Goal: Task Accomplishment & Management: Use online tool/utility

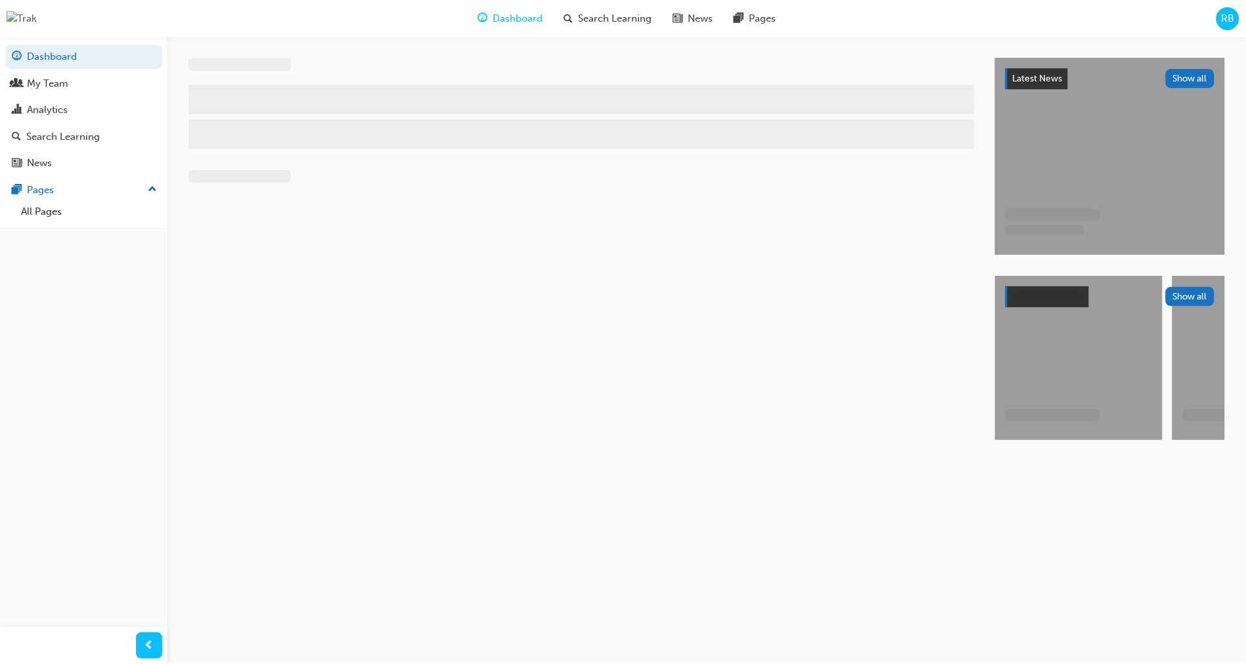
click at [1228, 16] on span "RB" at bounding box center [1228, 18] width 13 height 15
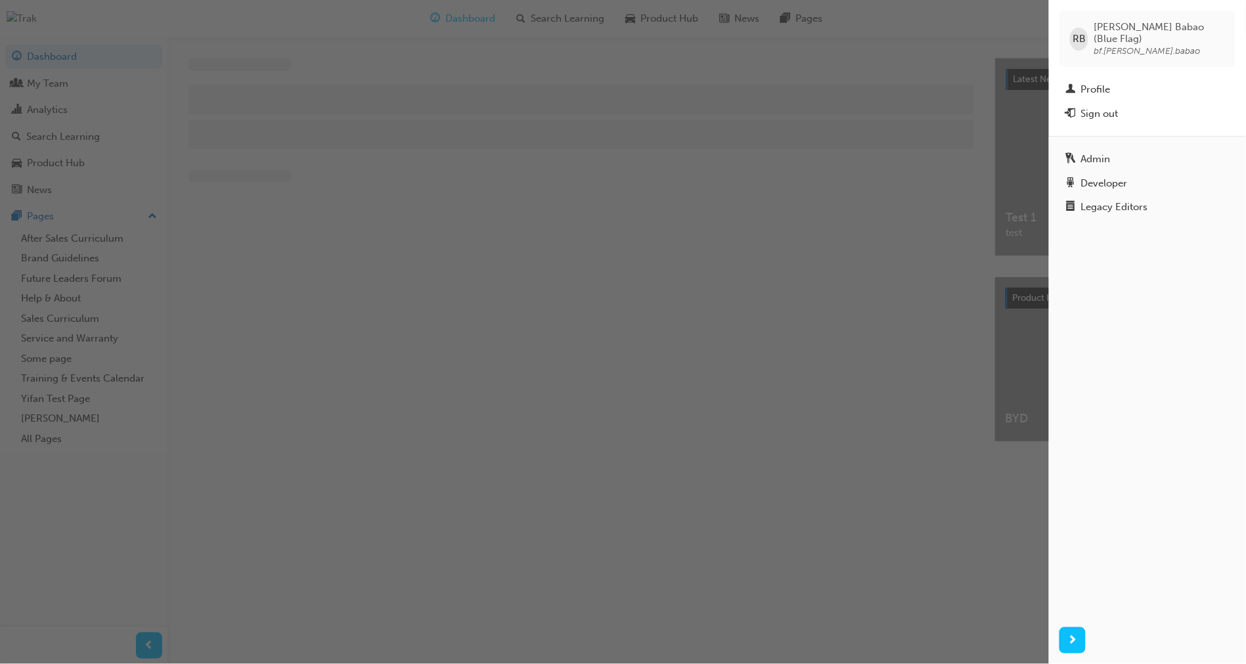
click at [898, 339] on div "button" at bounding box center [524, 332] width 1049 height 664
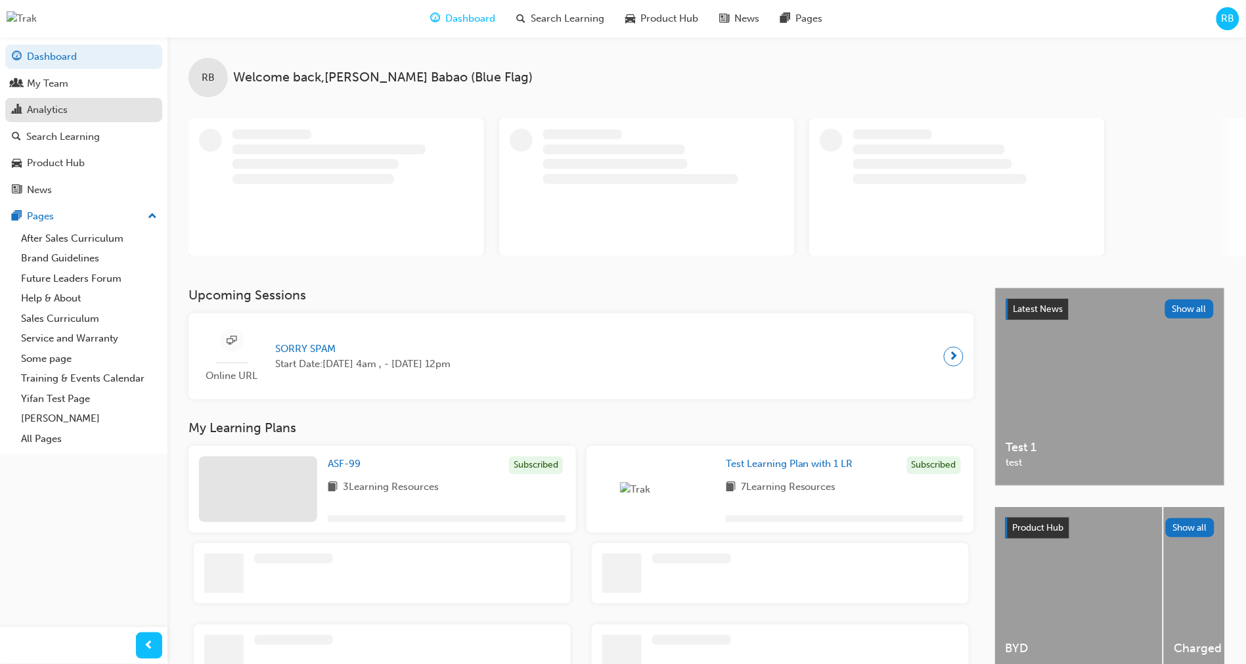
click at [106, 112] on div "Analytics" at bounding box center [84, 110] width 144 height 16
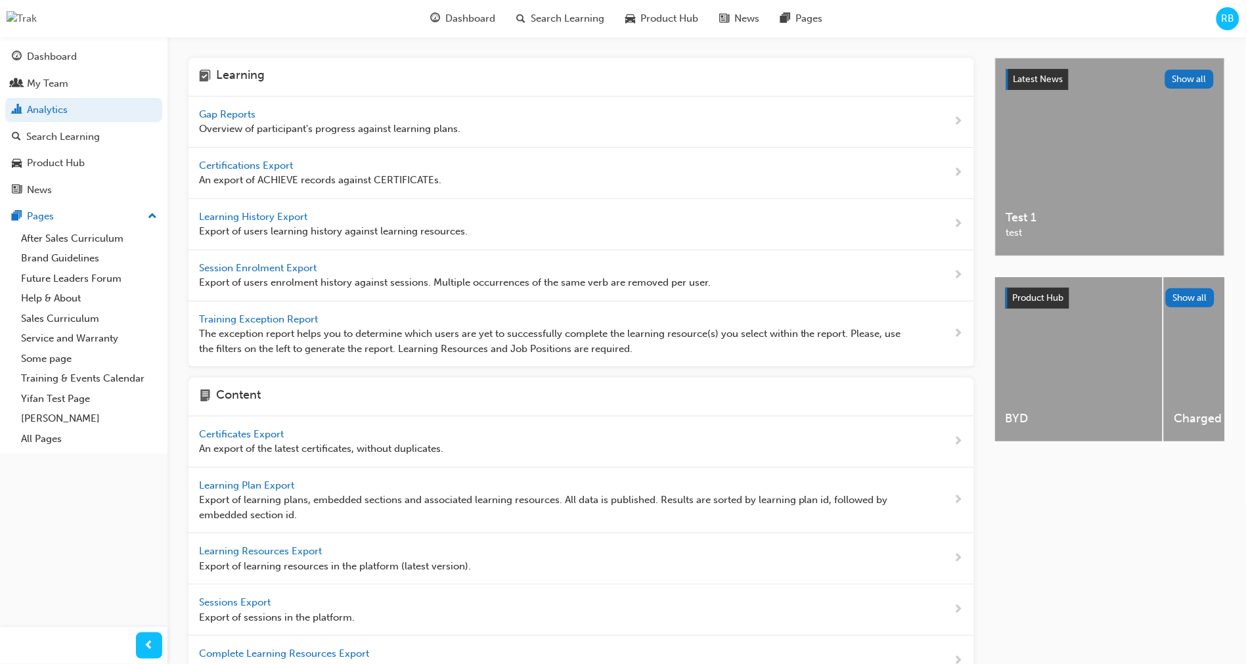
click at [228, 108] on span "Gap Reports" at bounding box center [228, 114] width 59 height 12
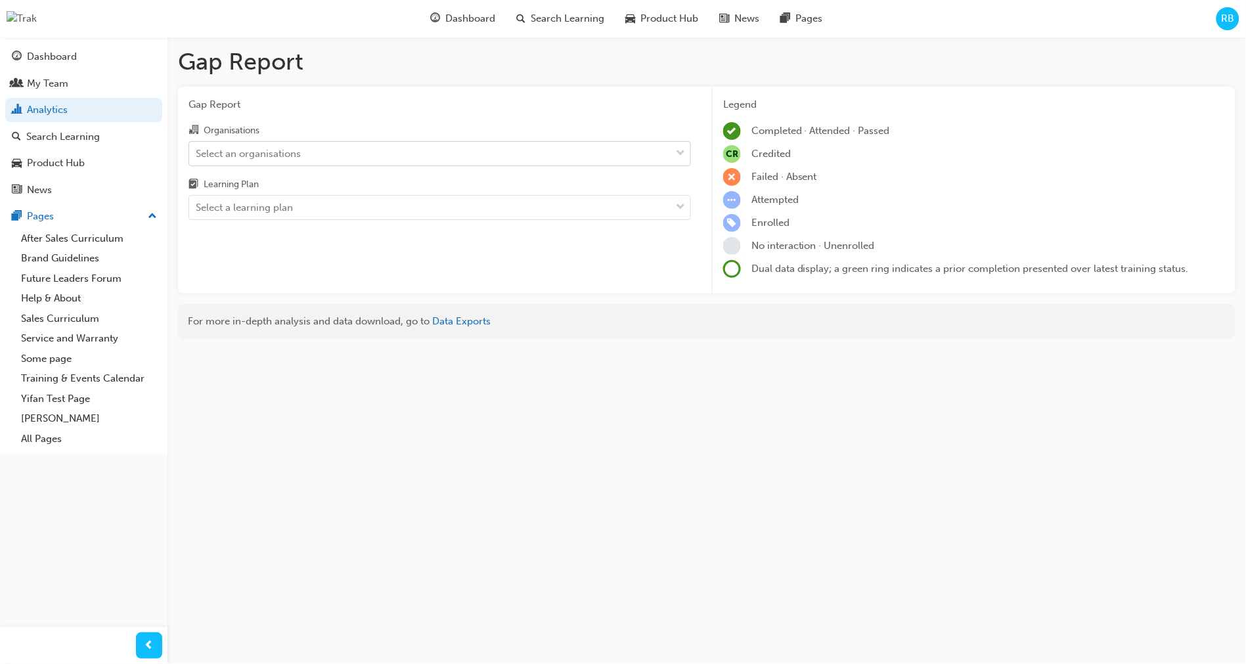
click at [361, 156] on div "Select an organisations" at bounding box center [430, 153] width 482 height 23
click at [197, 156] on input "Organisations Select an organisations" at bounding box center [196, 152] width 1 height 11
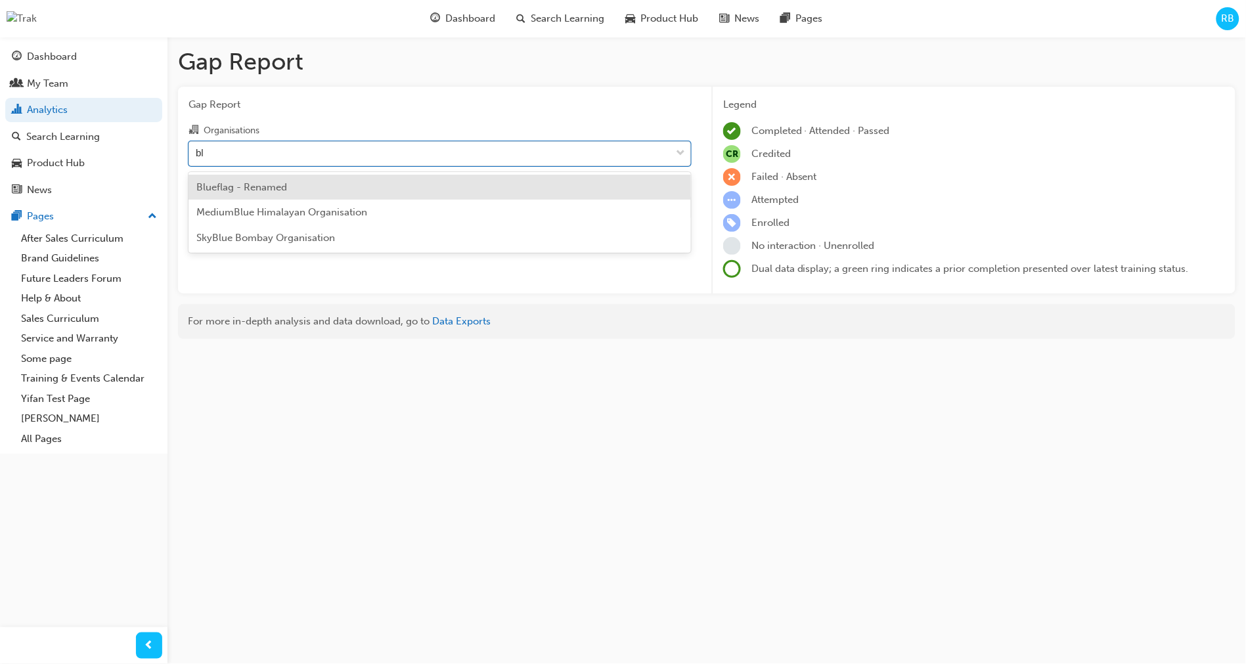
type input "blu"
click at [296, 181] on div "Blueflag - Renamed" at bounding box center [440, 188] width 503 height 26
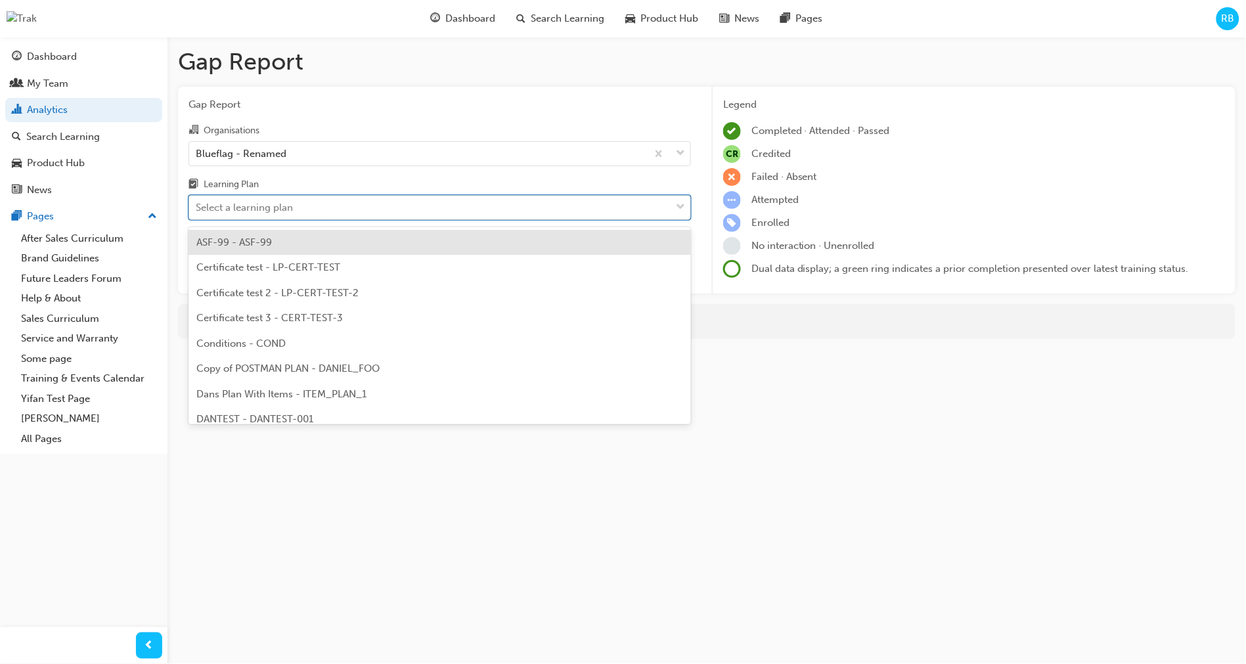
click at [315, 212] on div "Select a learning plan" at bounding box center [430, 207] width 482 height 23
click at [197, 212] on input "Learning Plan option ASF-99 - ASF-99 focused, 1 of 55. 55 results available. Us…" at bounding box center [196, 207] width 1 height 11
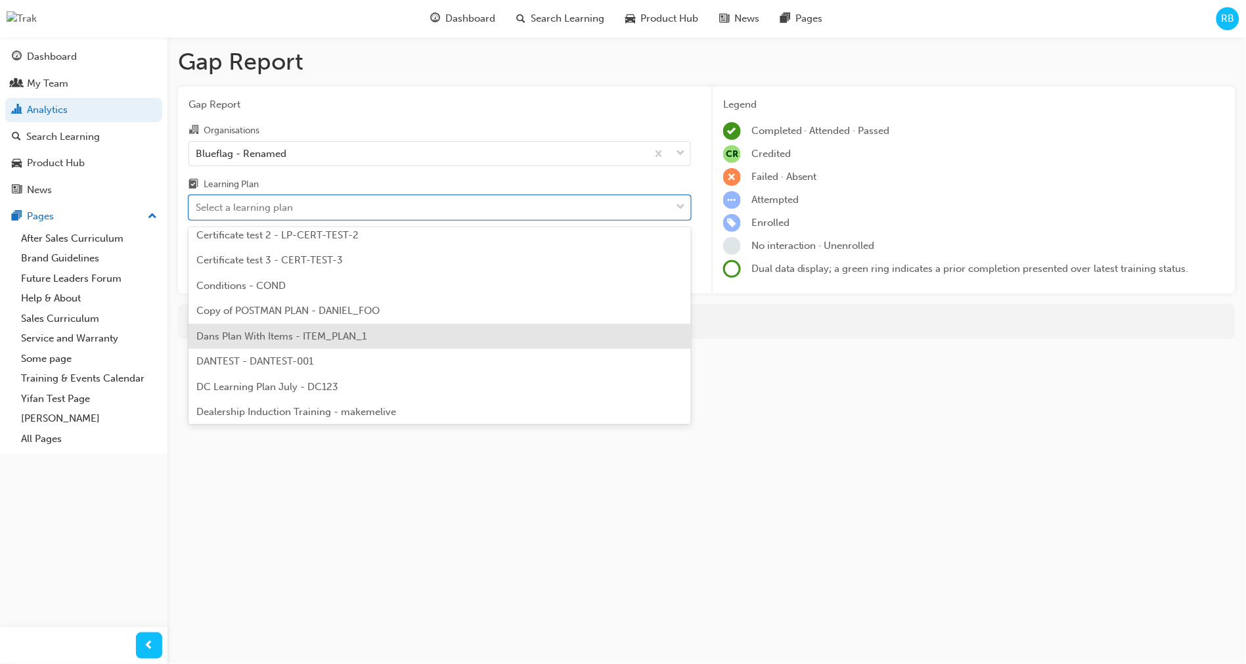
scroll to position [60, 0]
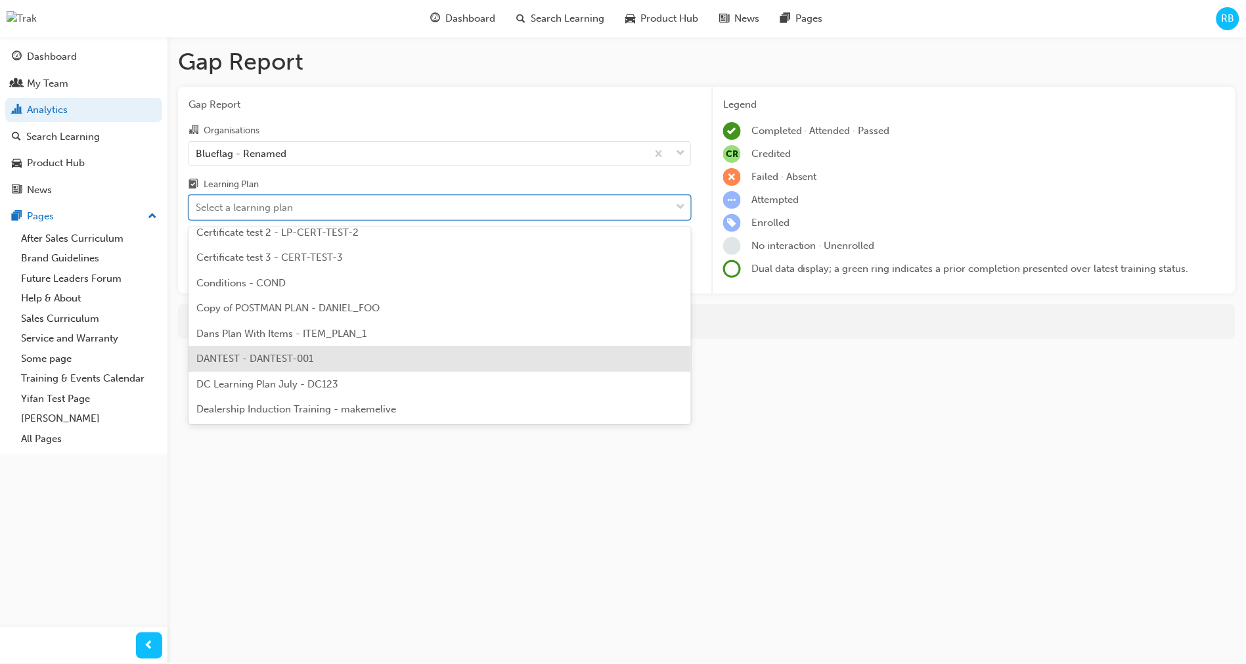
click at [317, 359] on div "DANTEST - DANTEST-001" at bounding box center [440, 359] width 503 height 26
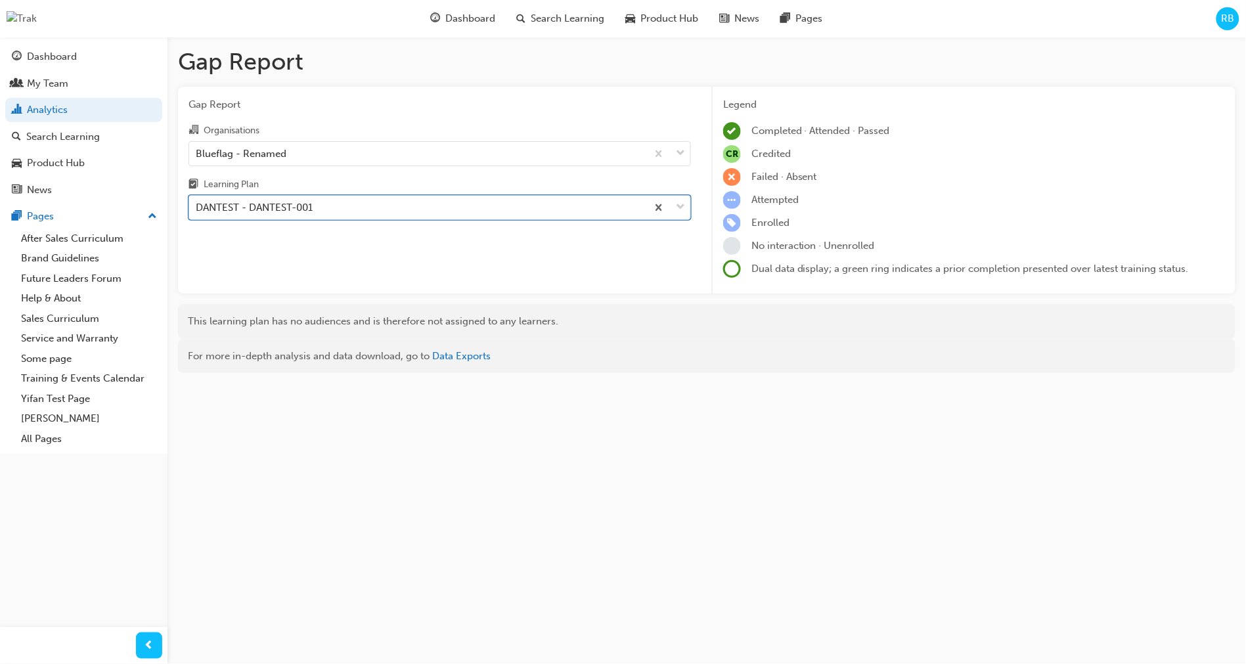
click at [369, 208] on div "DANTEST - DANTEST-001" at bounding box center [418, 207] width 458 height 23
click at [197, 208] on input "Learning Plan option DANTEST - DANTEST-001, selected. 0 results available. Sele…" at bounding box center [196, 207] width 1 height 11
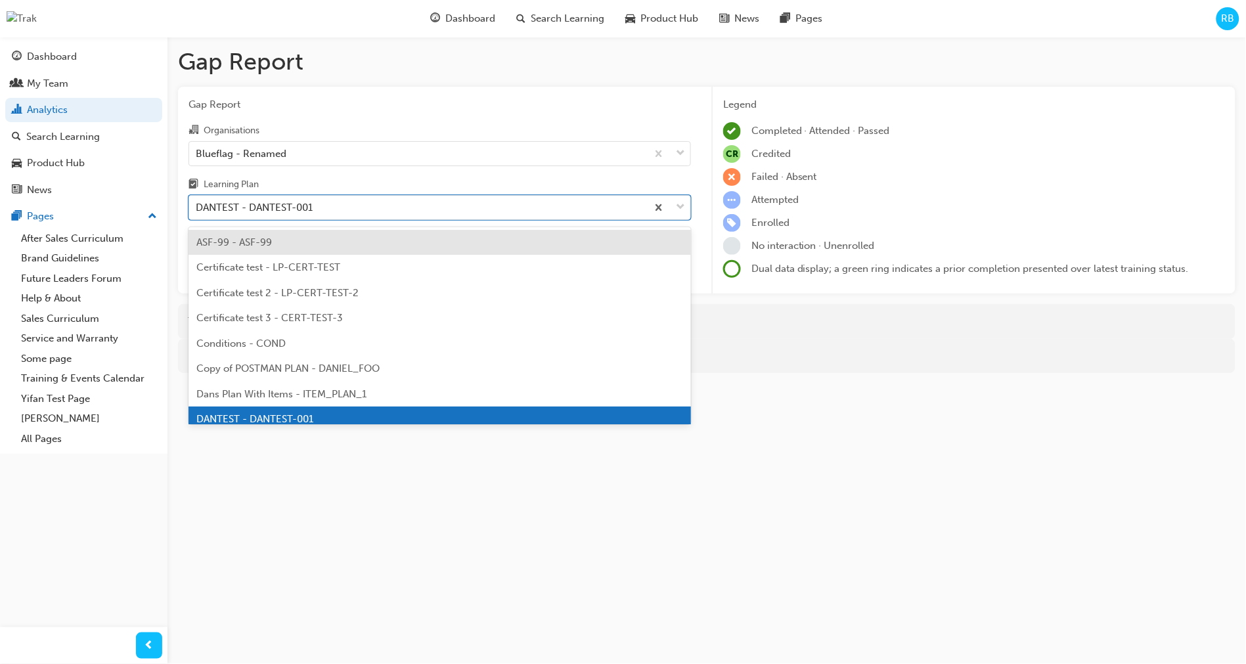
click at [308, 236] on div "ASF-99 - ASF-99" at bounding box center [440, 243] width 503 height 26
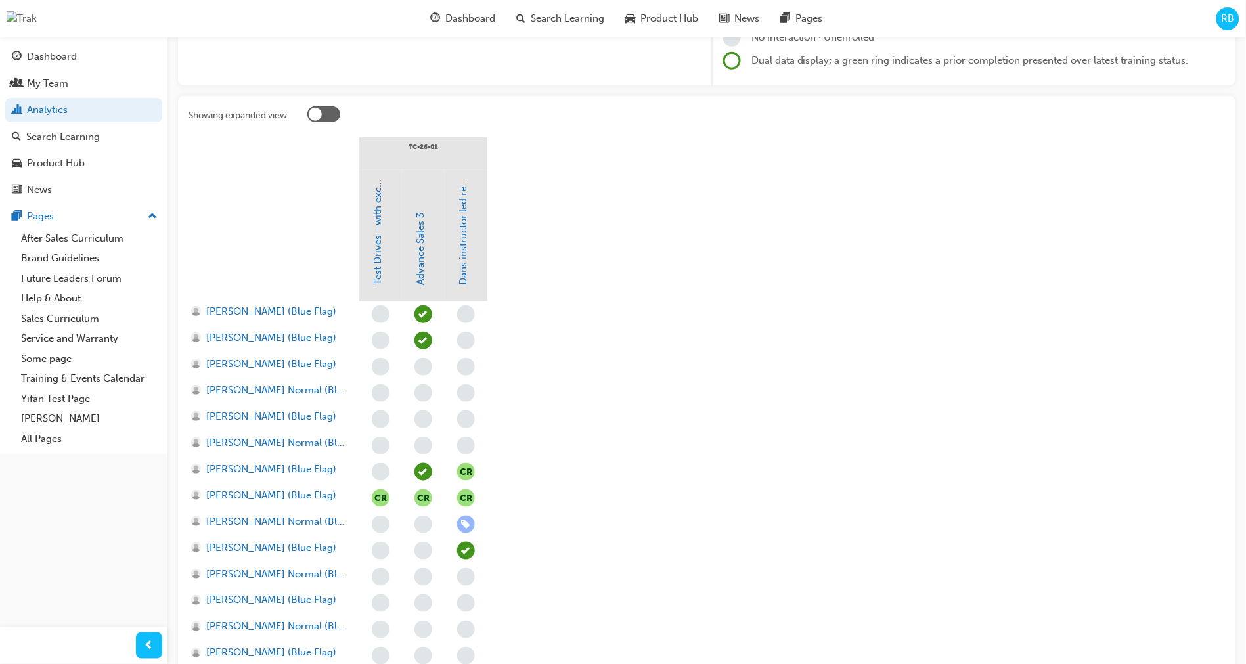
scroll to position [210, 0]
click at [329, 110] on div at bounding box center [323, 112] width 33 height 16
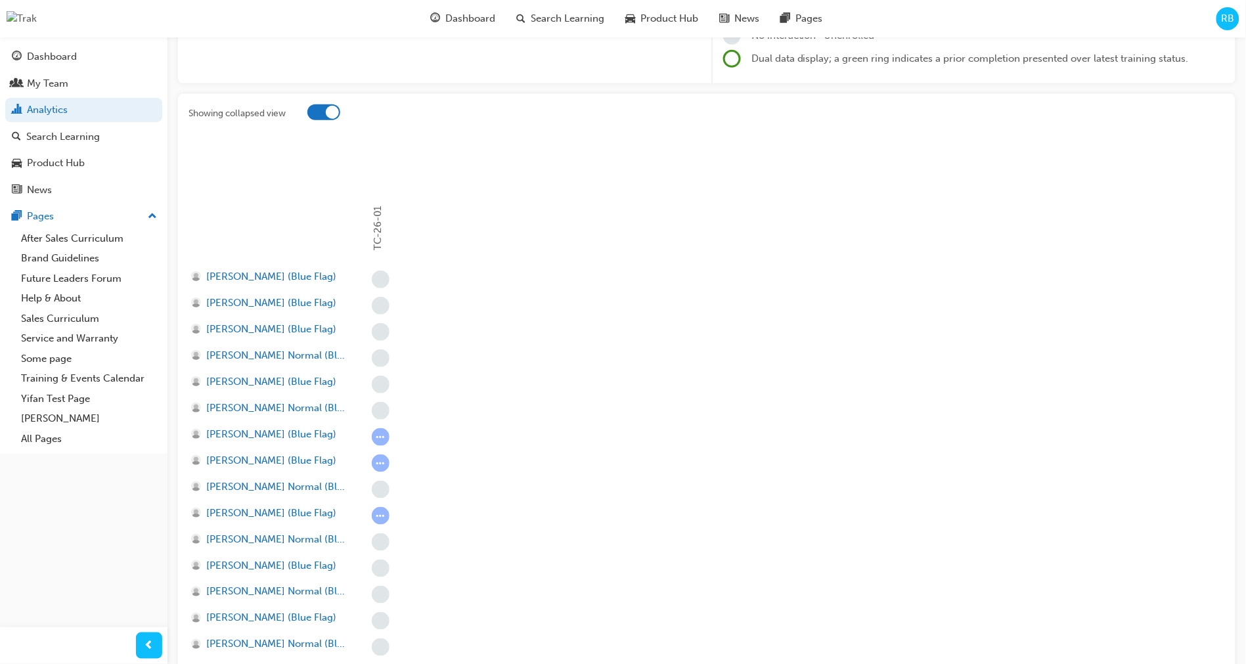
click at [318, 112] on div at bounding box center [323, 112] width 33 height 16
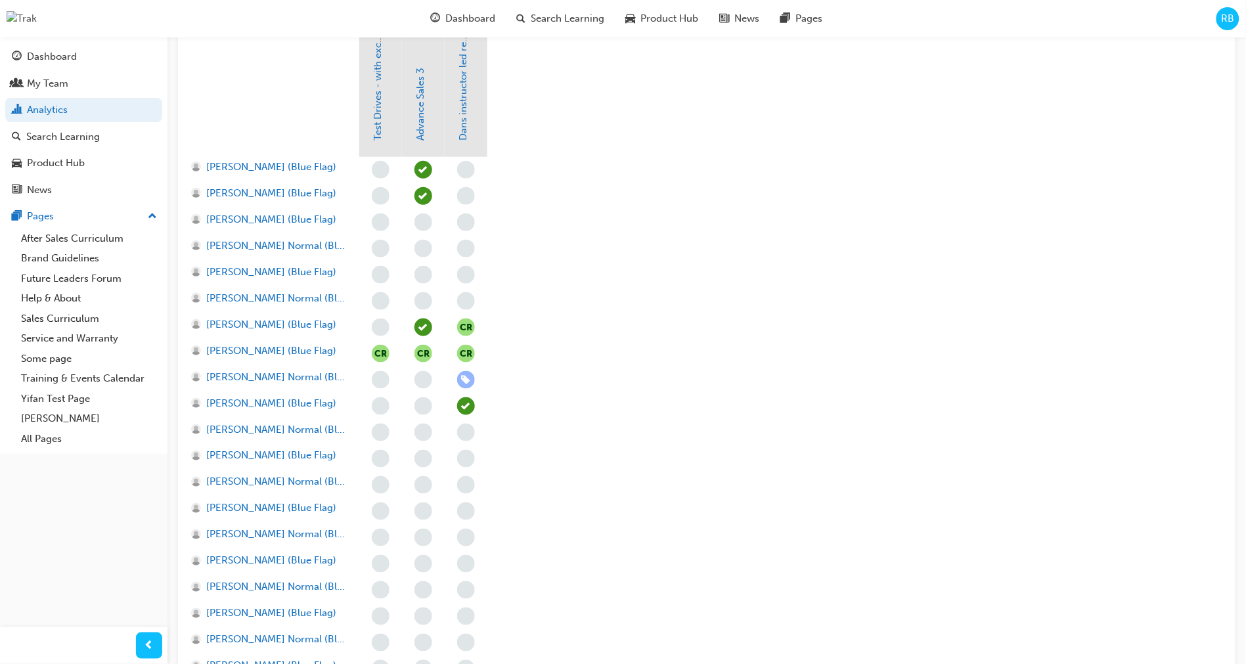
scroll to position [0, 0]
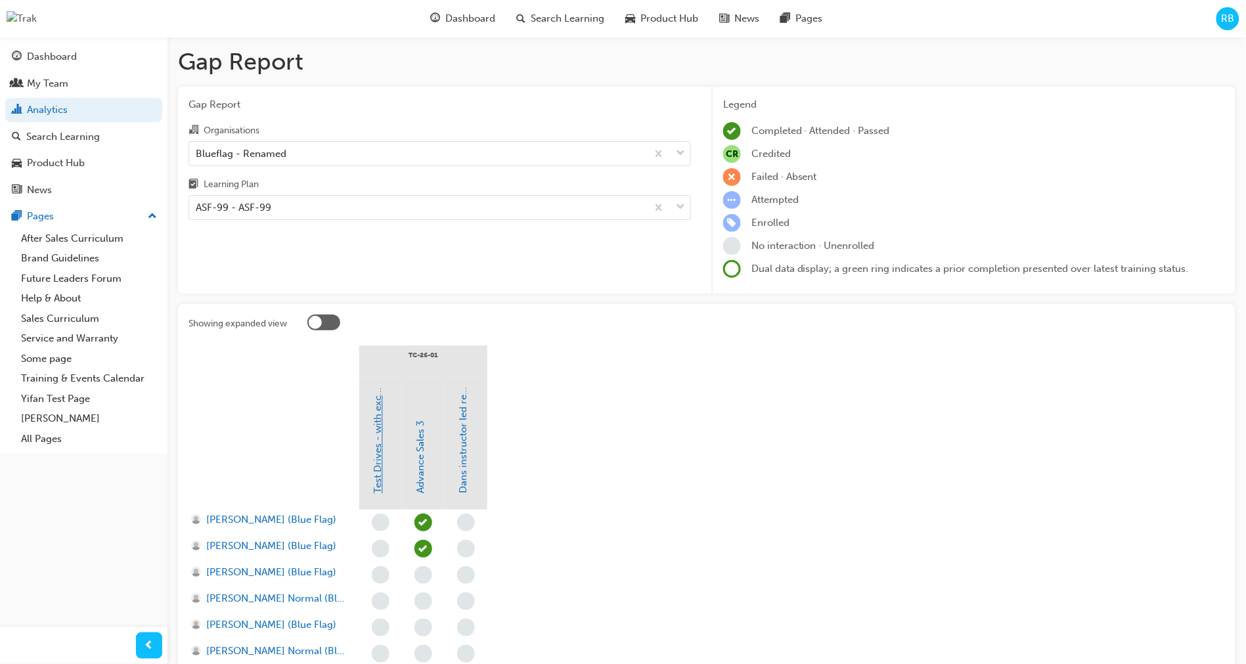
click at [379, 445] on link "Test Drives - with excellence" at bounding box center [379, 429] width 12 height 130
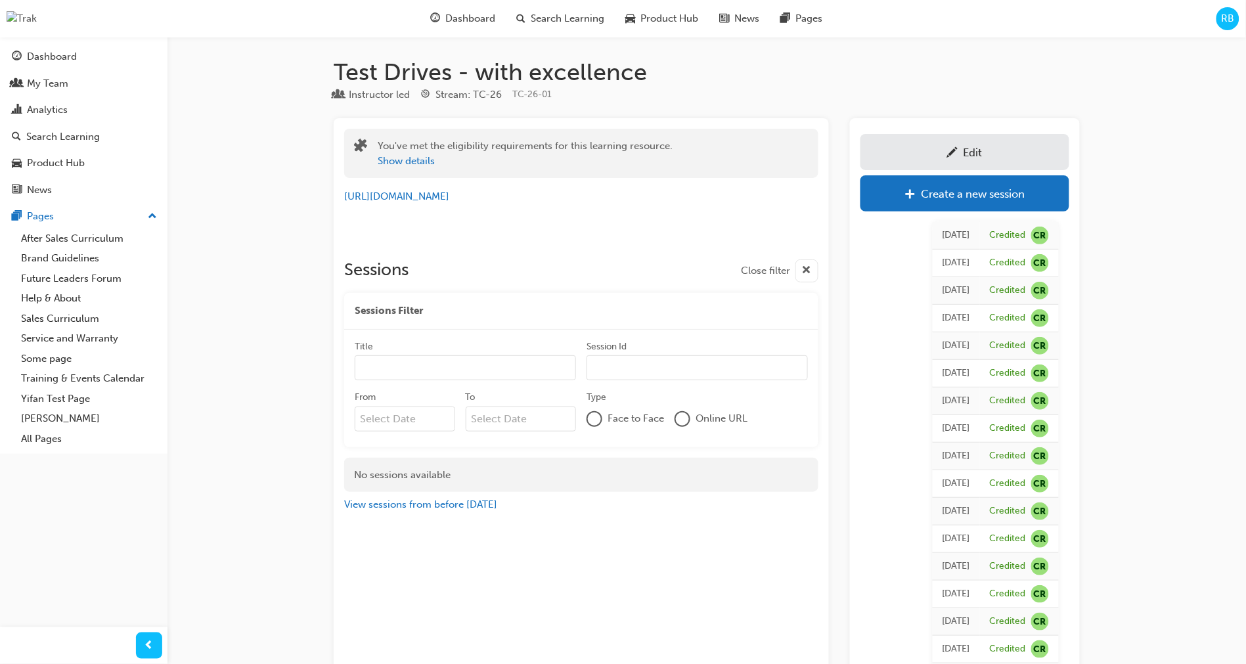
click at [1225, 20] on span "RB" at bounding box center [1228, 18] width 13 height 15
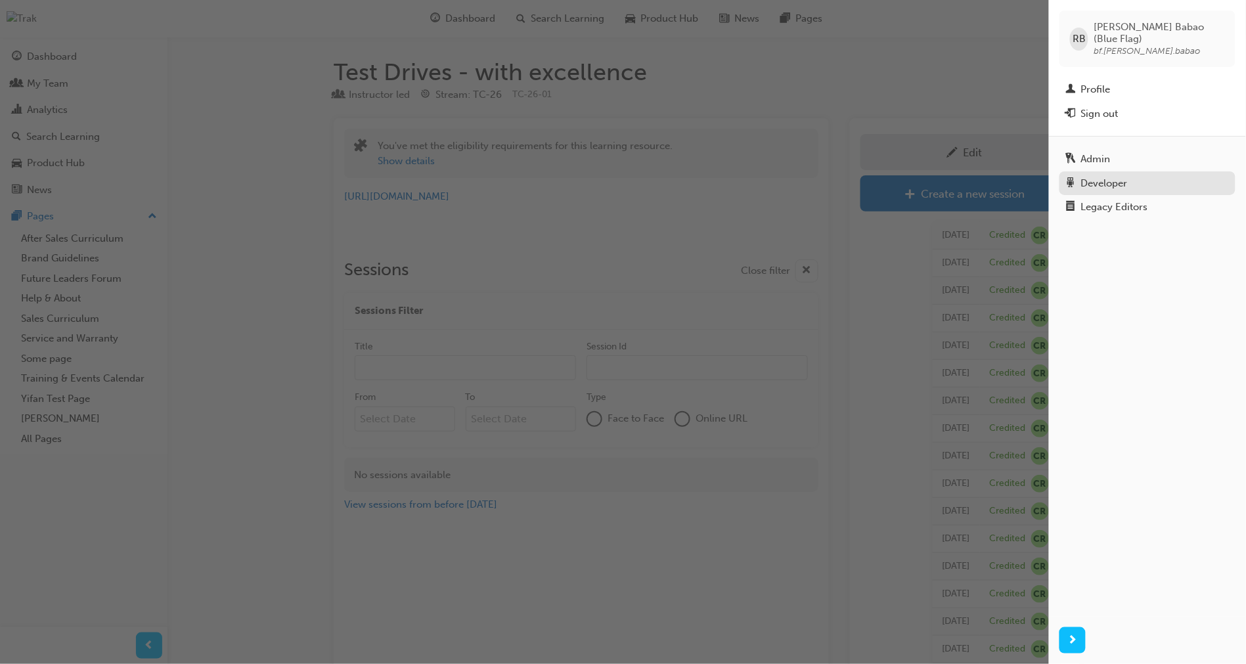
click at [1148, 176] on div "Developer" at bounding box center [1147, 183] width 163 height 16
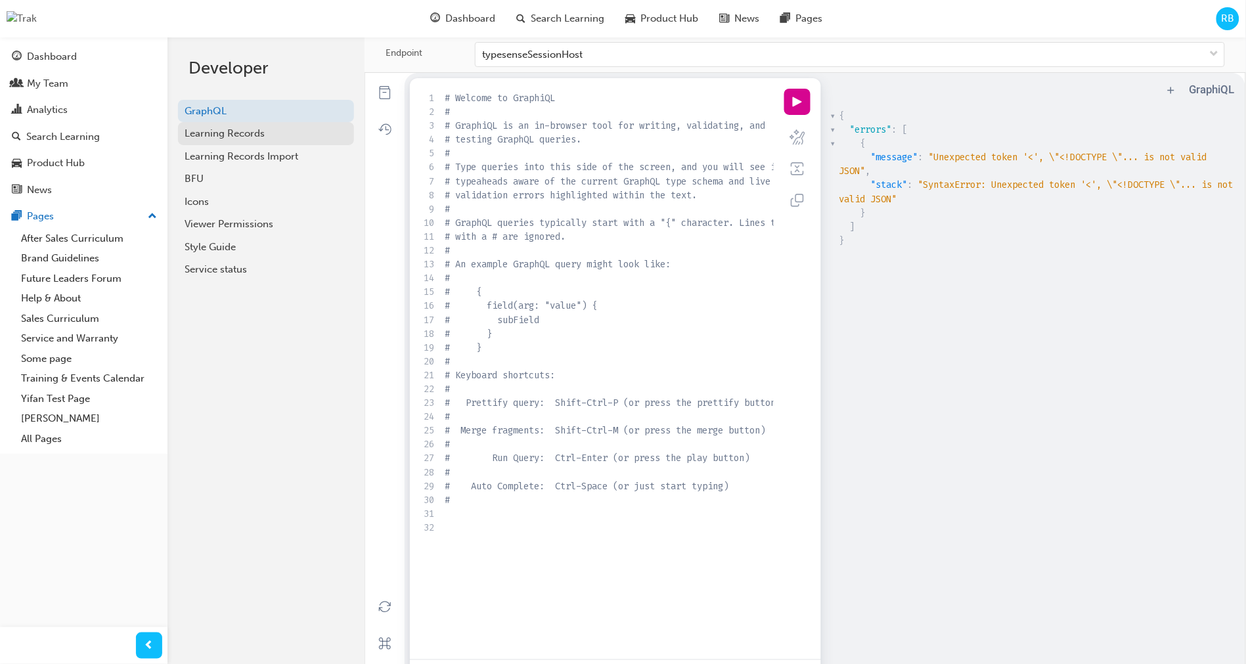
click at [290, 137] on div "Learning Records" at bounding box center [266, 133] width 163 height 15
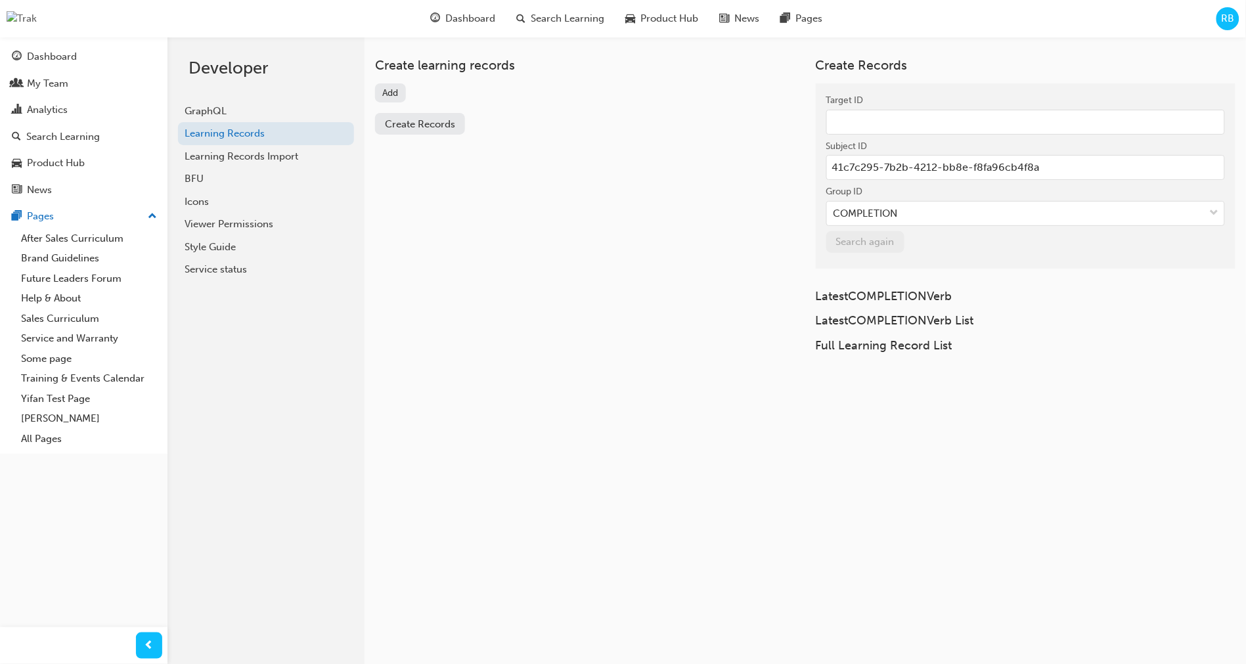
click at [383, 93] on button "Add" at bounding box center [390, 92] width 31 height 19
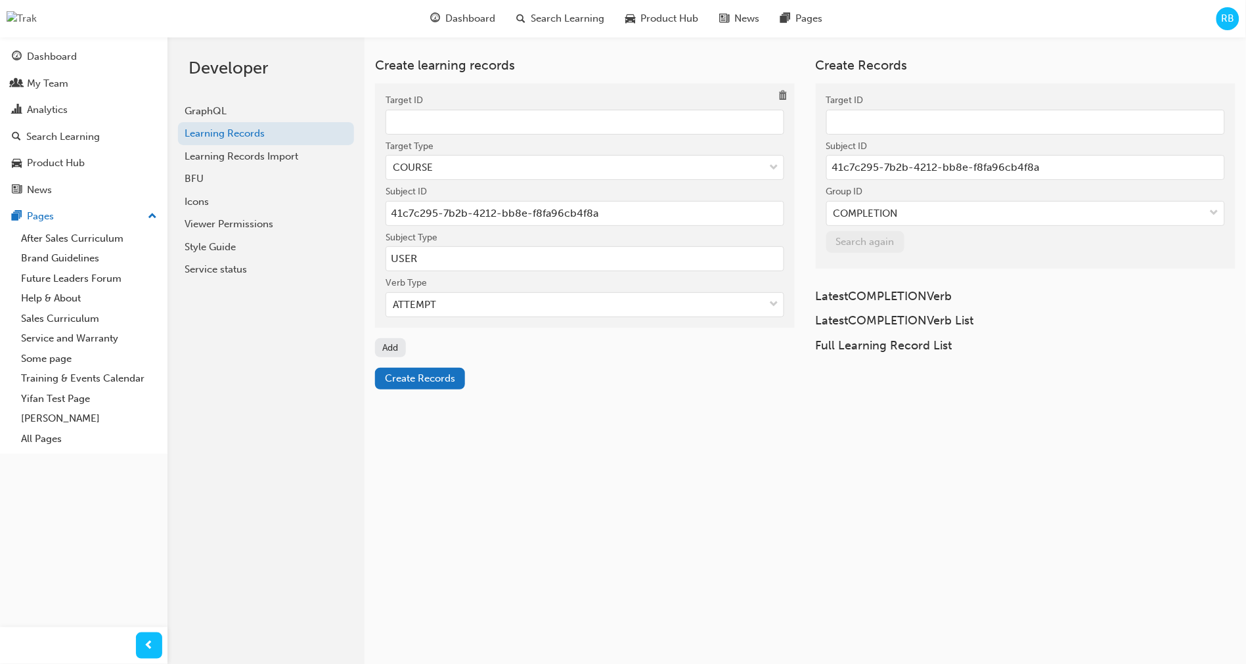
click at [453, 130] on input "Target ID" at bounding box center [585, 122] width 399 height 25
paste input "a15922a1-eb79-4b58-82b4-2104d82d16b1"
type input "a15922a1-eb79-4b58-82b4-2104d82d16b1"
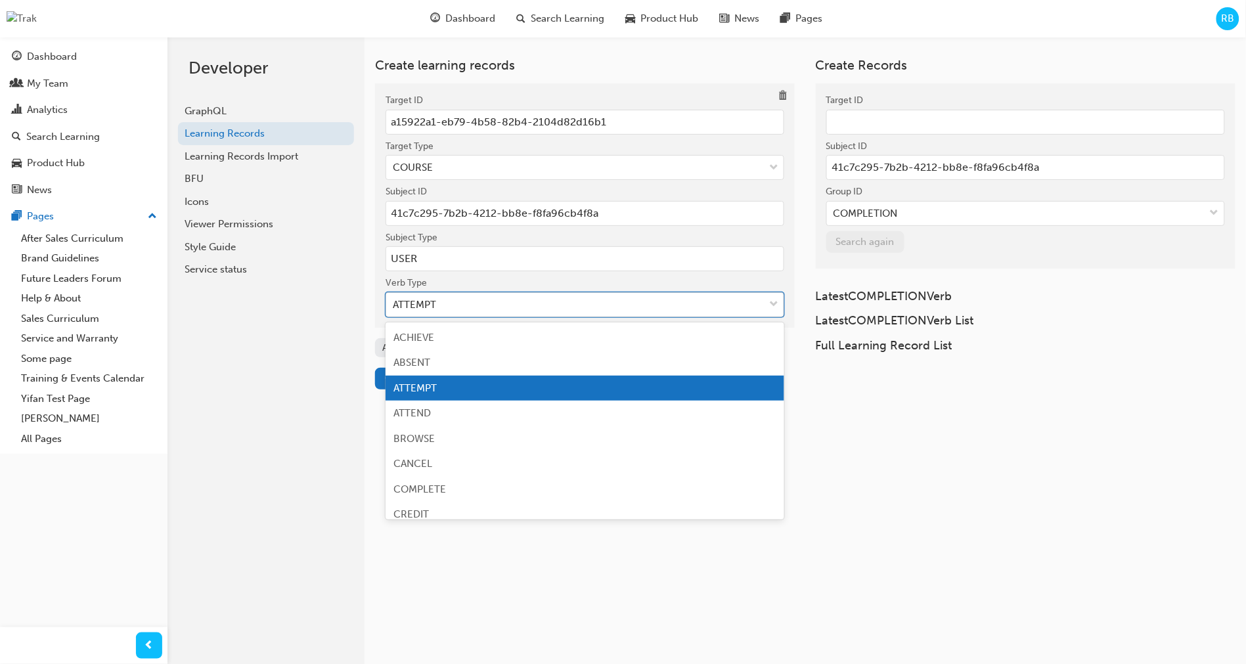
click at [488, 306] on div "ATTEMPT" at bounding box center [575, 305] width 378 height 23
click at [394, 306] on input "Verb Type option ATTEMPT focused, 3 of 19. 19 results available. Use Up and Dow…" at bounding box center [393, 304] width 1 height 11
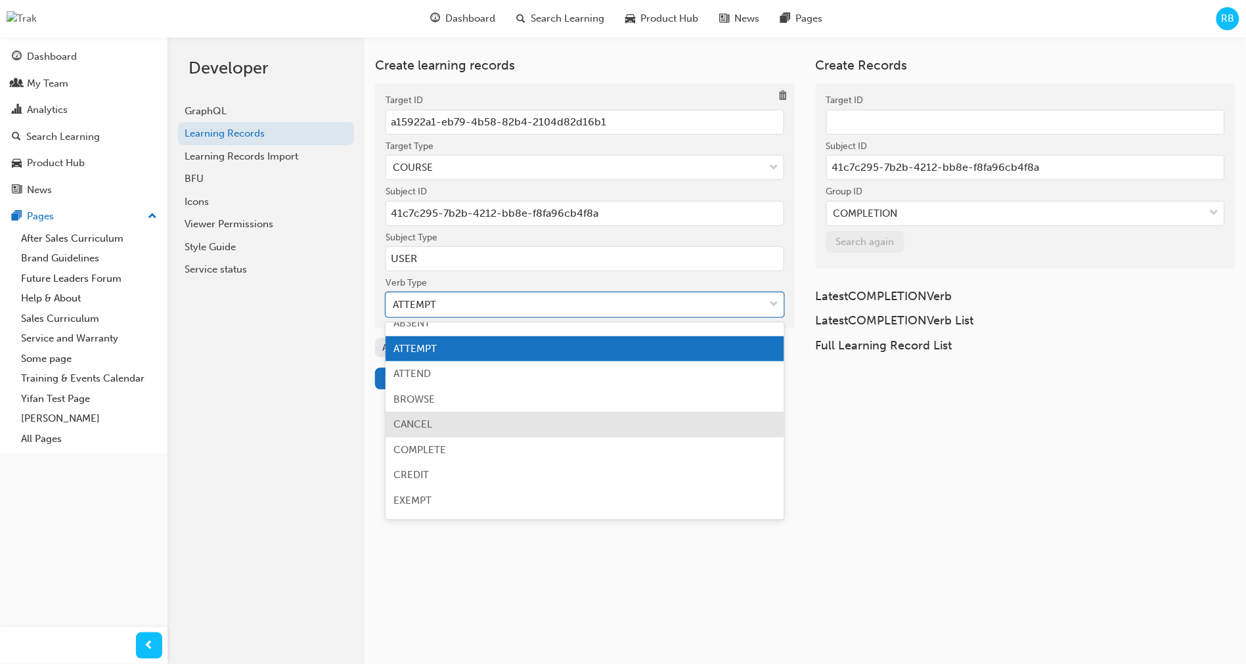
scroll to position [62, 0]
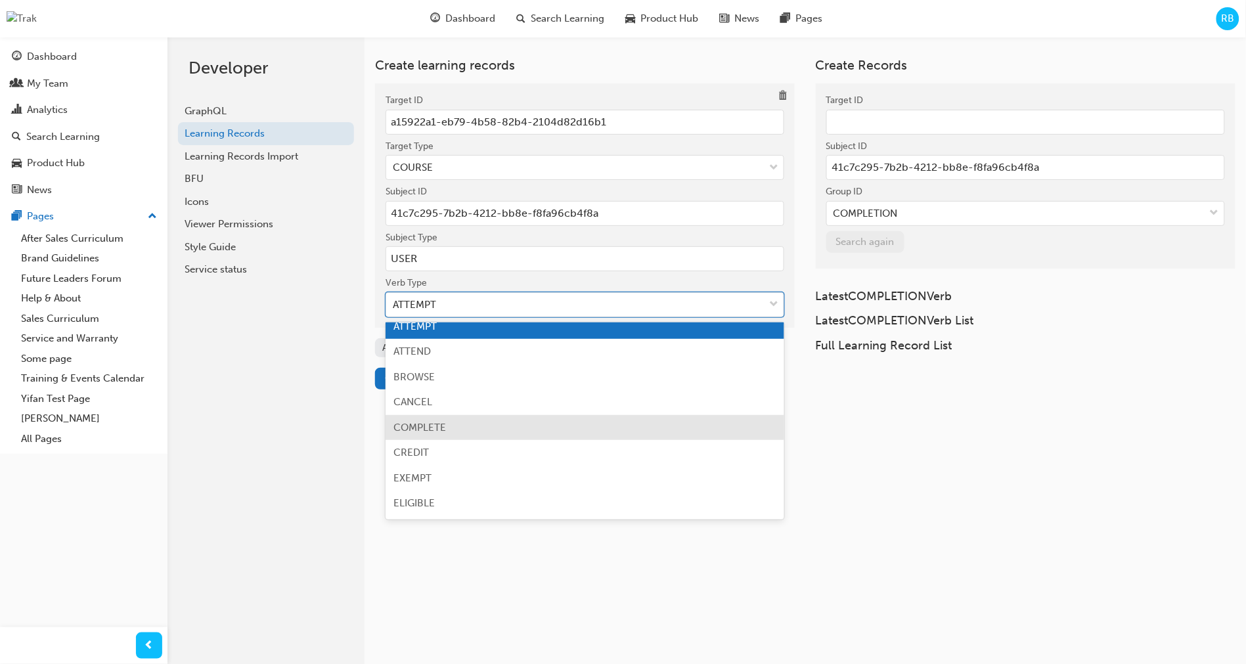
click at [472, 429] on div "COMPLETE" at bounding box center [585, 428] width 399 height 26
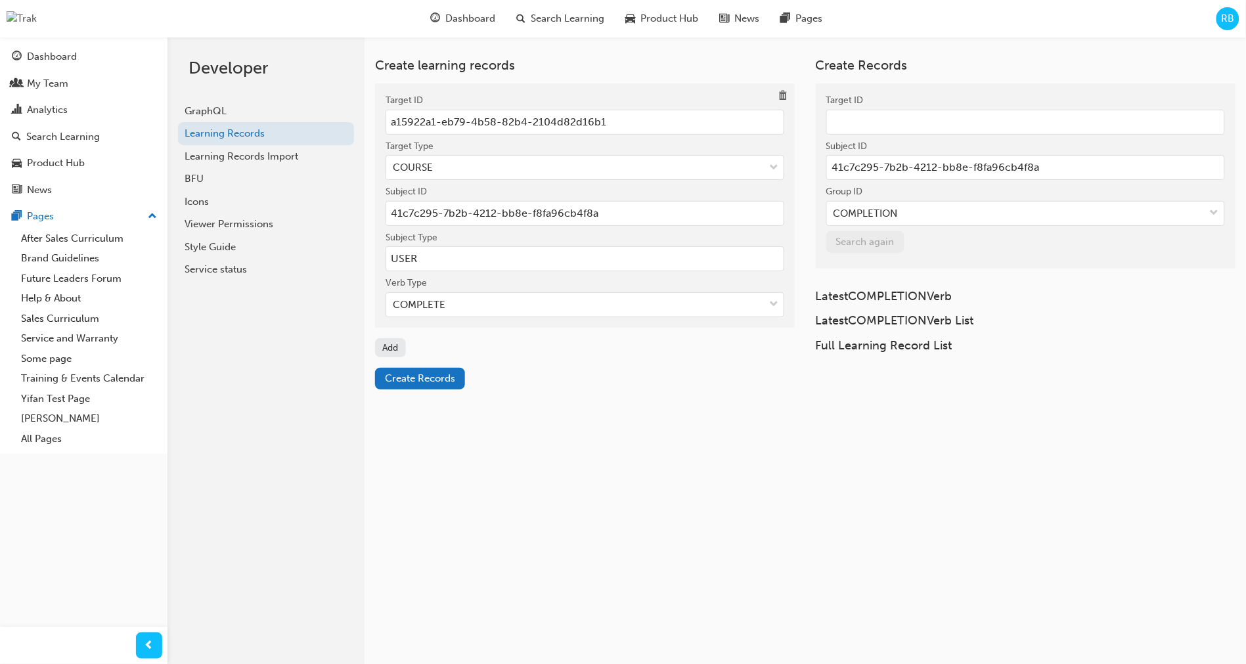
drag, startPoint x: 519, startPoint y: 476, endPoint x: 482, endPoint y: 452, distance: 44.3
click at [511, 470] on div "Create learning records Target ID a15922a1-eb79-4b58-82b4-2104d82d16b1 Target T…" at bounding box center [707, 369] width 1079 height 664
click at [429, 376] on span "Create Records" at bounding box center [420, 379] width 70 height 12
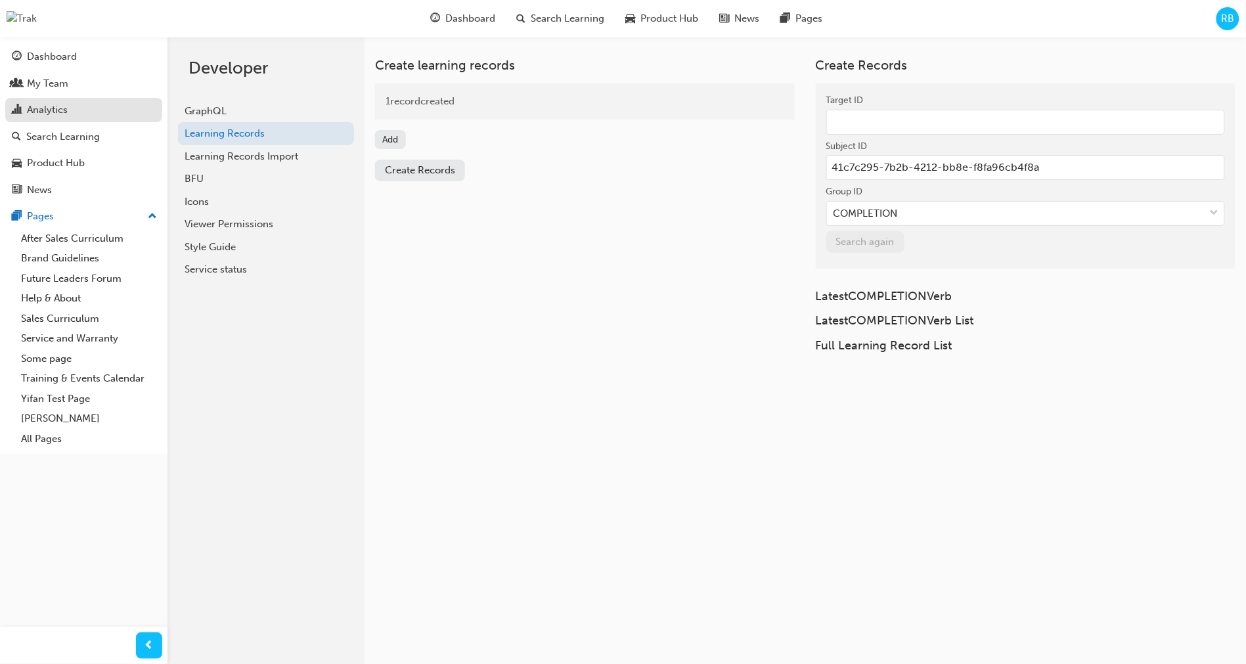
click at [94, 108] on div "Analytics" at bounding box center [84, 110] width 144 height 16
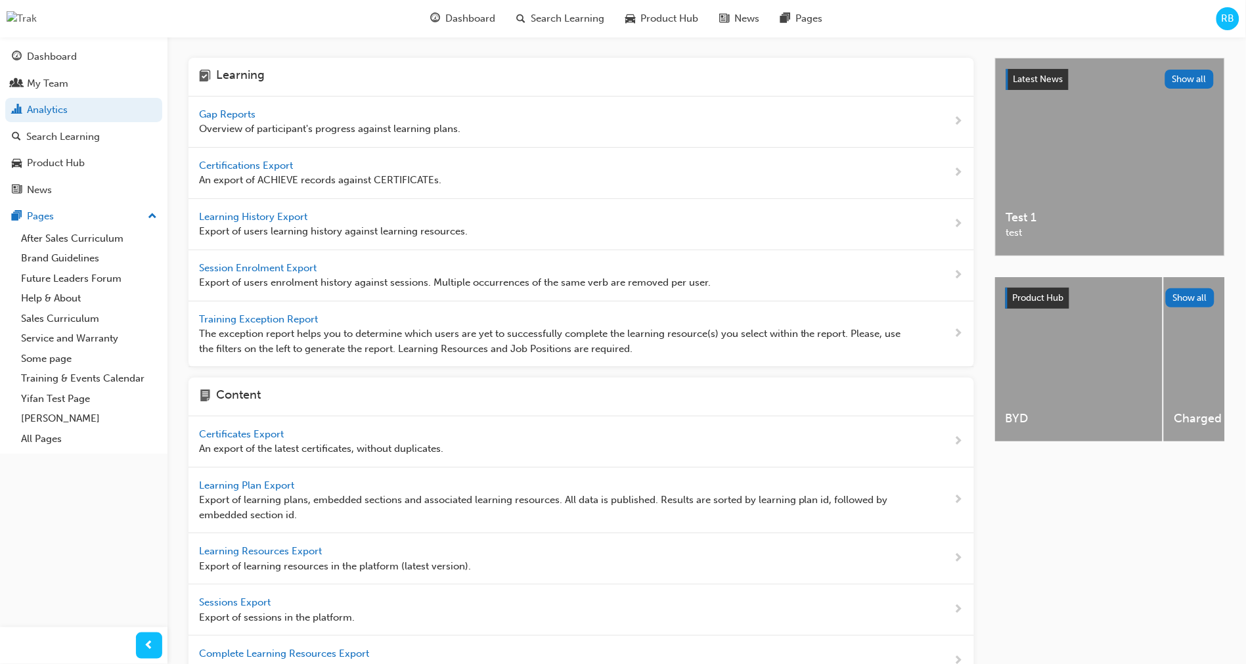
click at [227, 117] on span "Gap Reports" at bounding box center [228, 114] width 59 height 12
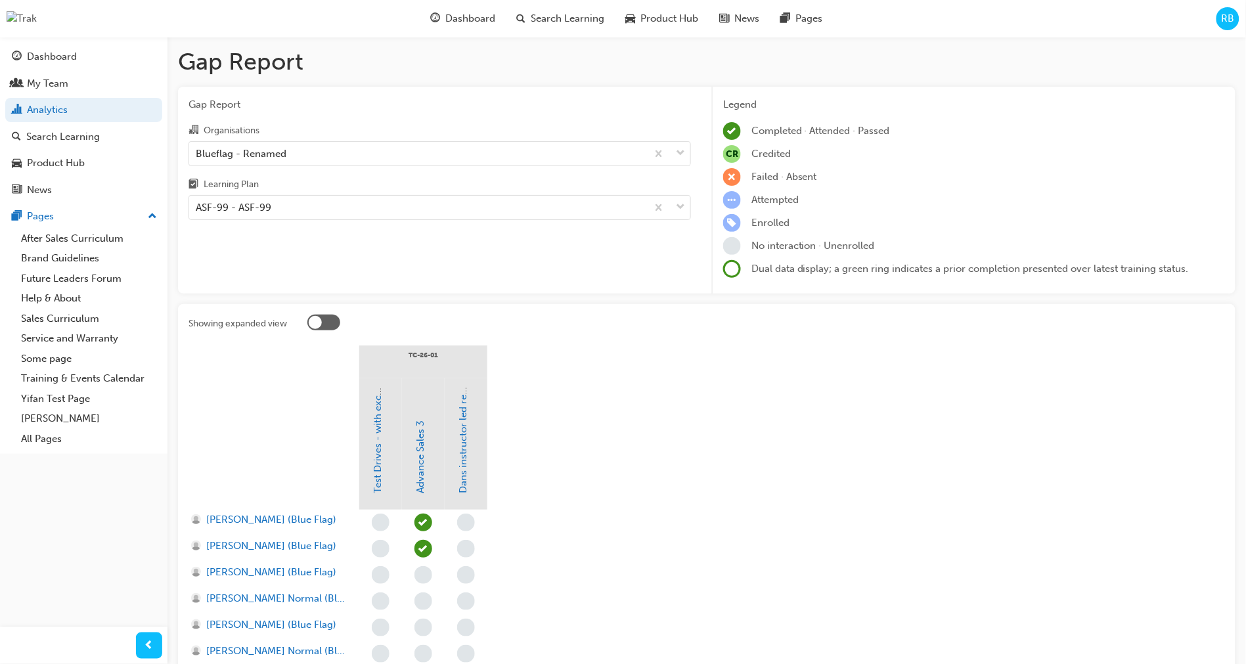
drag, startPoint x: 524, startPoint y: 401, endPoint x: 486, endPoint y: 428, distance: 46.7
click at [523, 401] on div "Test Drives - with excellence Advance Sales 3 Dans instructor led resource" at bounding box center [444, 443] width 171 height 131
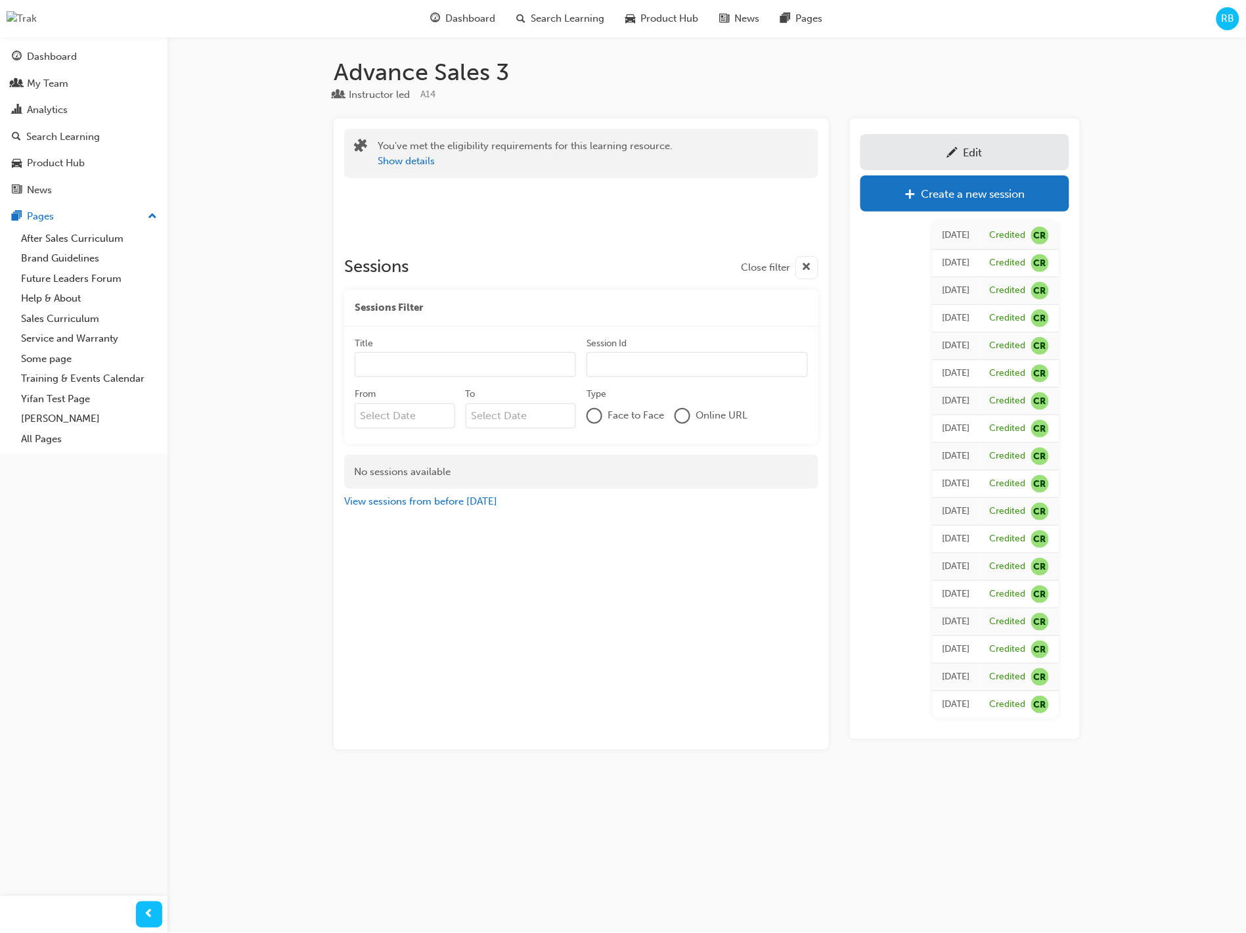
click at [1226, 23] on span "RB" at bounding box center [1228, 18] width 13 height 15
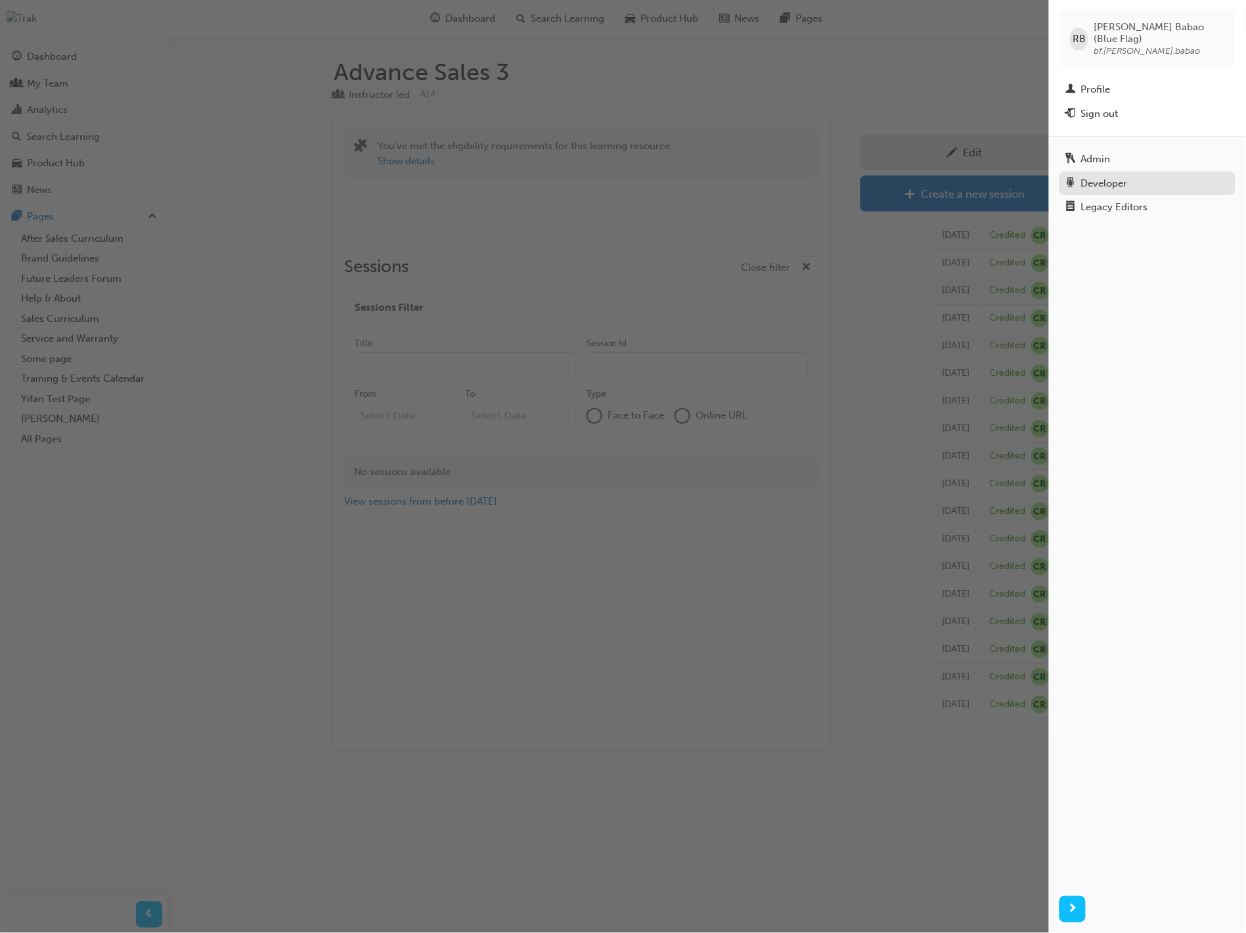
click at [1118, 176] on div "Developer" at bounding box center [1104, 183] width 47 height 15
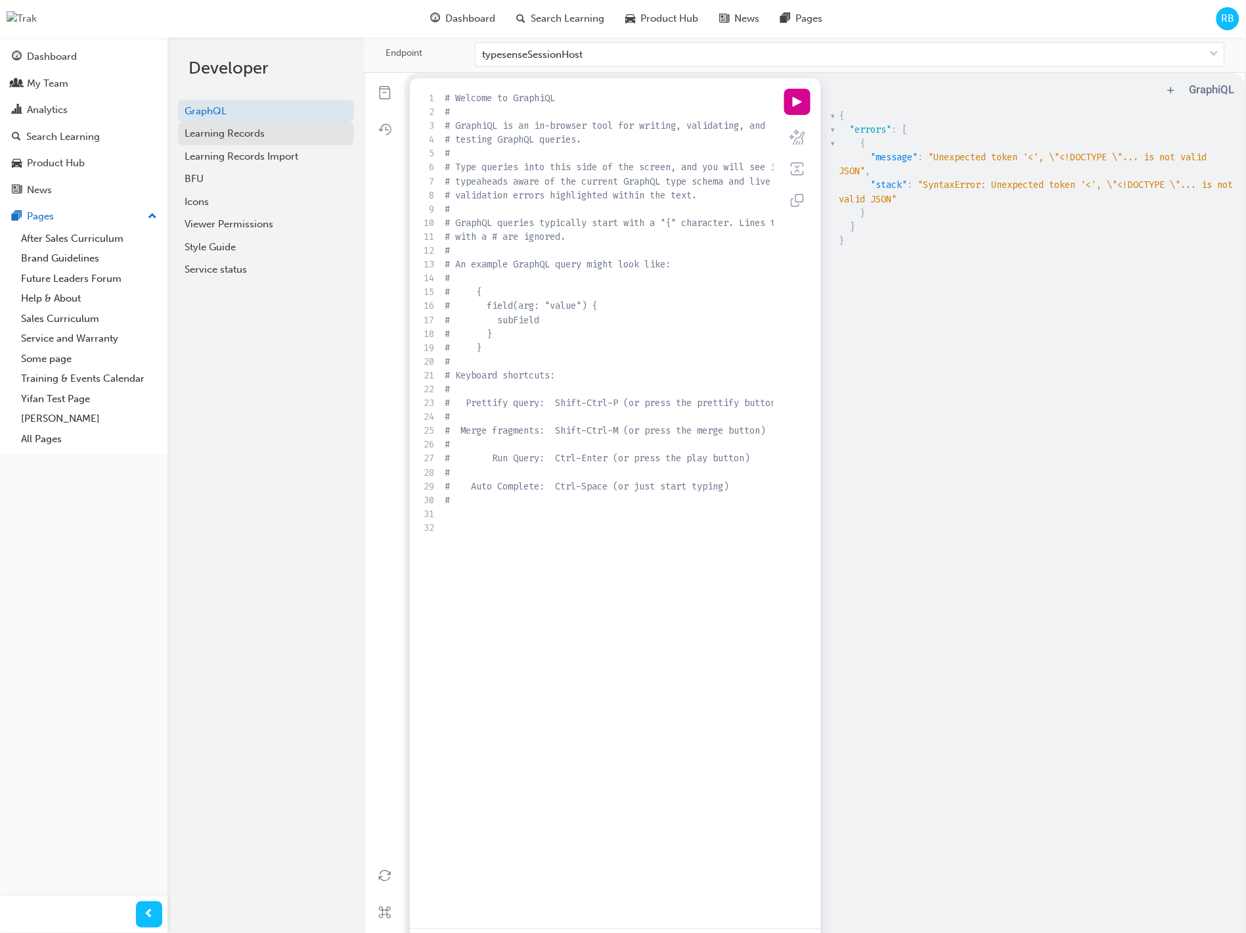
click at [291, 137] on div "Learning Records" at bounding box center [266, 133] width 163 height 15
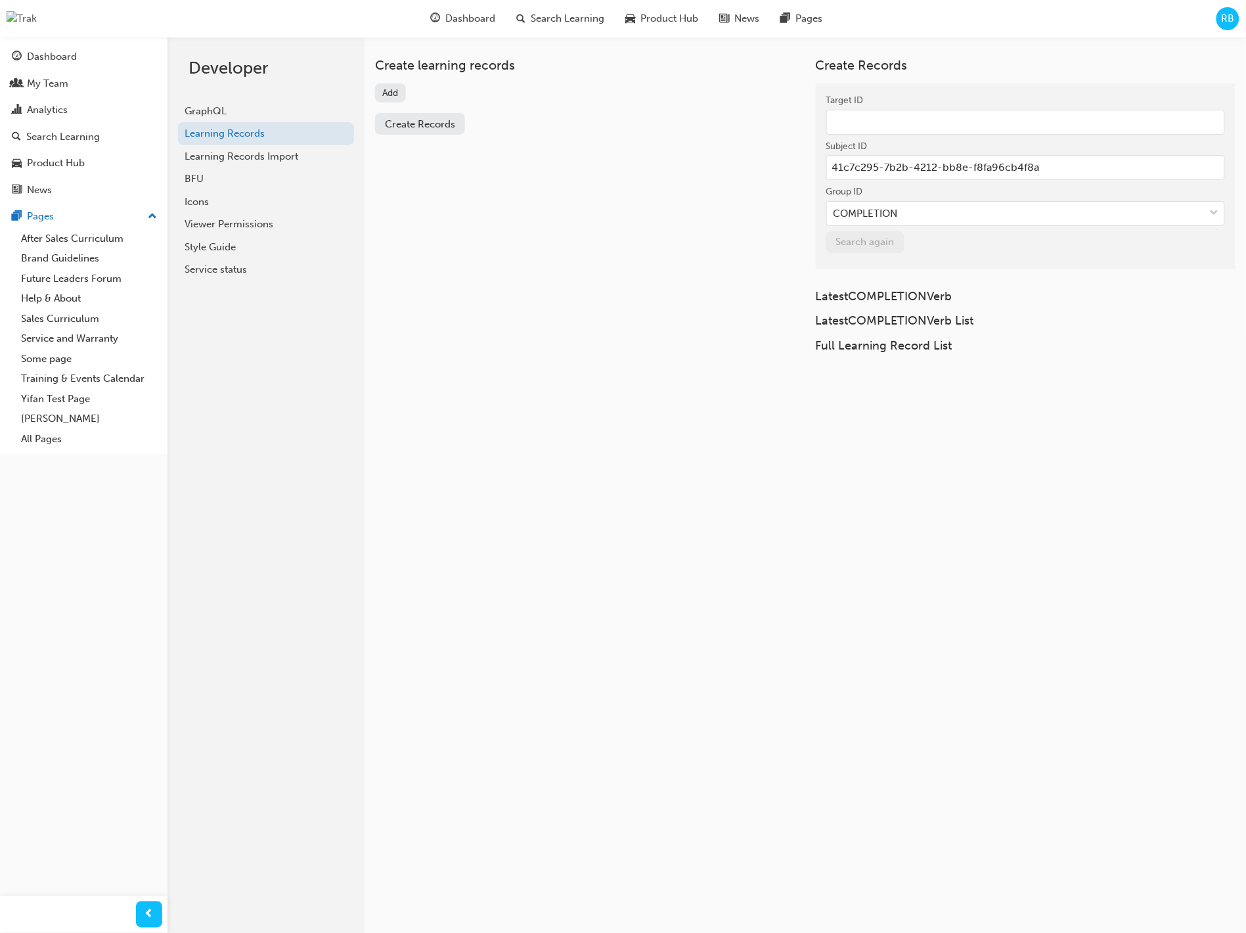
click at [390, 93] on button "Add" at bounding box center [390, 92] width 31 height 19
click at [453, 129] on input "Target ID" at bounding box center [585, 122] width 399 height 25
paste input "2e095ddb-0ab5-4e4d-aa53-d36943e501b2"
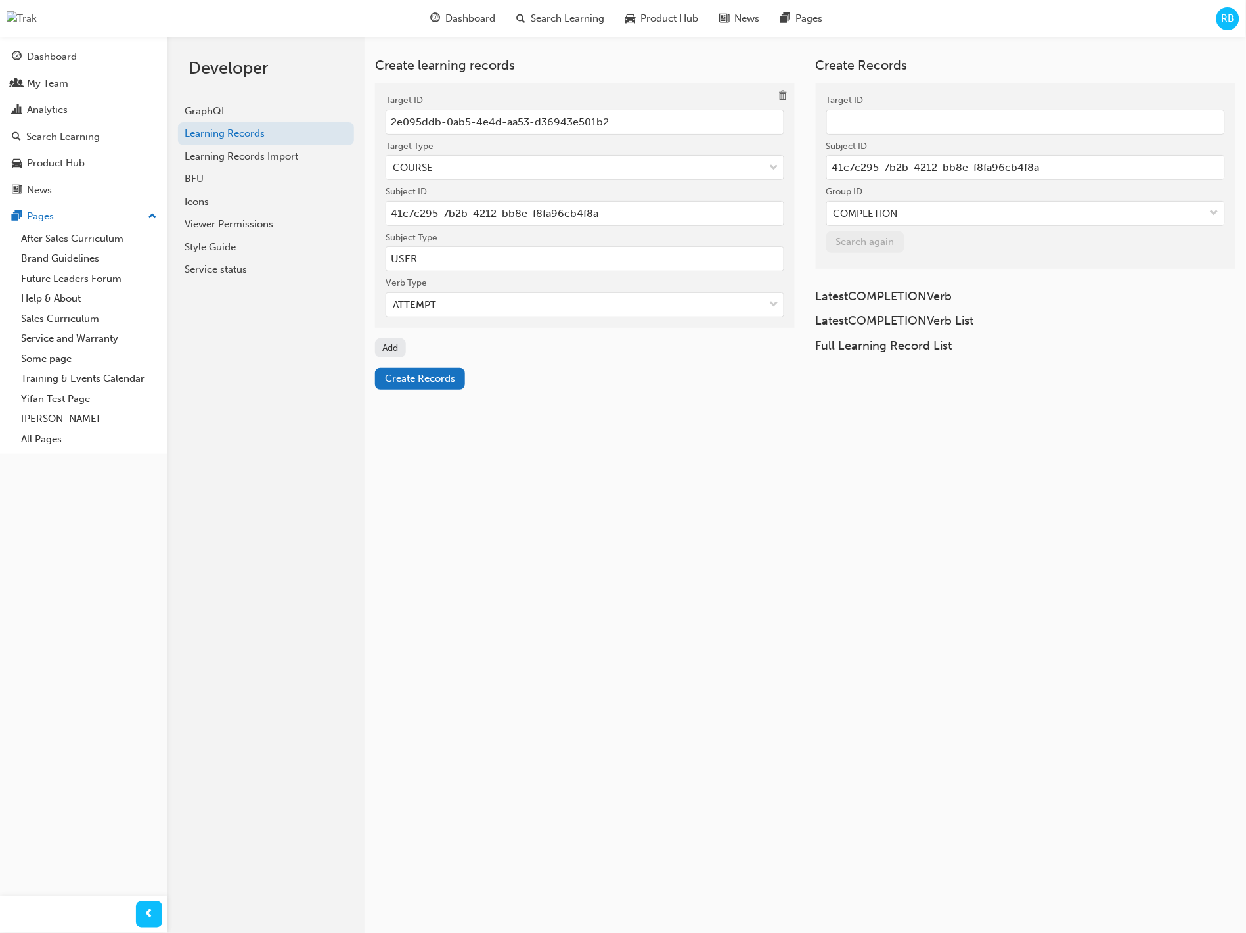
type input "2e095ddb-0ab5-4e4d-aa53-d36943e501b2"
drag, startPoint x: 593, startPoint y: 380, endPoint x: 502, endPoint y: 325, distance: 106.5
click at [591, 380] on div "Create Records" at bounding box center [585, 379] width 420 height 22
click at [489, 307] on div "ATTEMPT" at bounding box center [575, 305] width 378 height 23
click at [394, 307] on input "Verb Type ATTEMPT" at bounding box center [393, 304] width 1 height 11
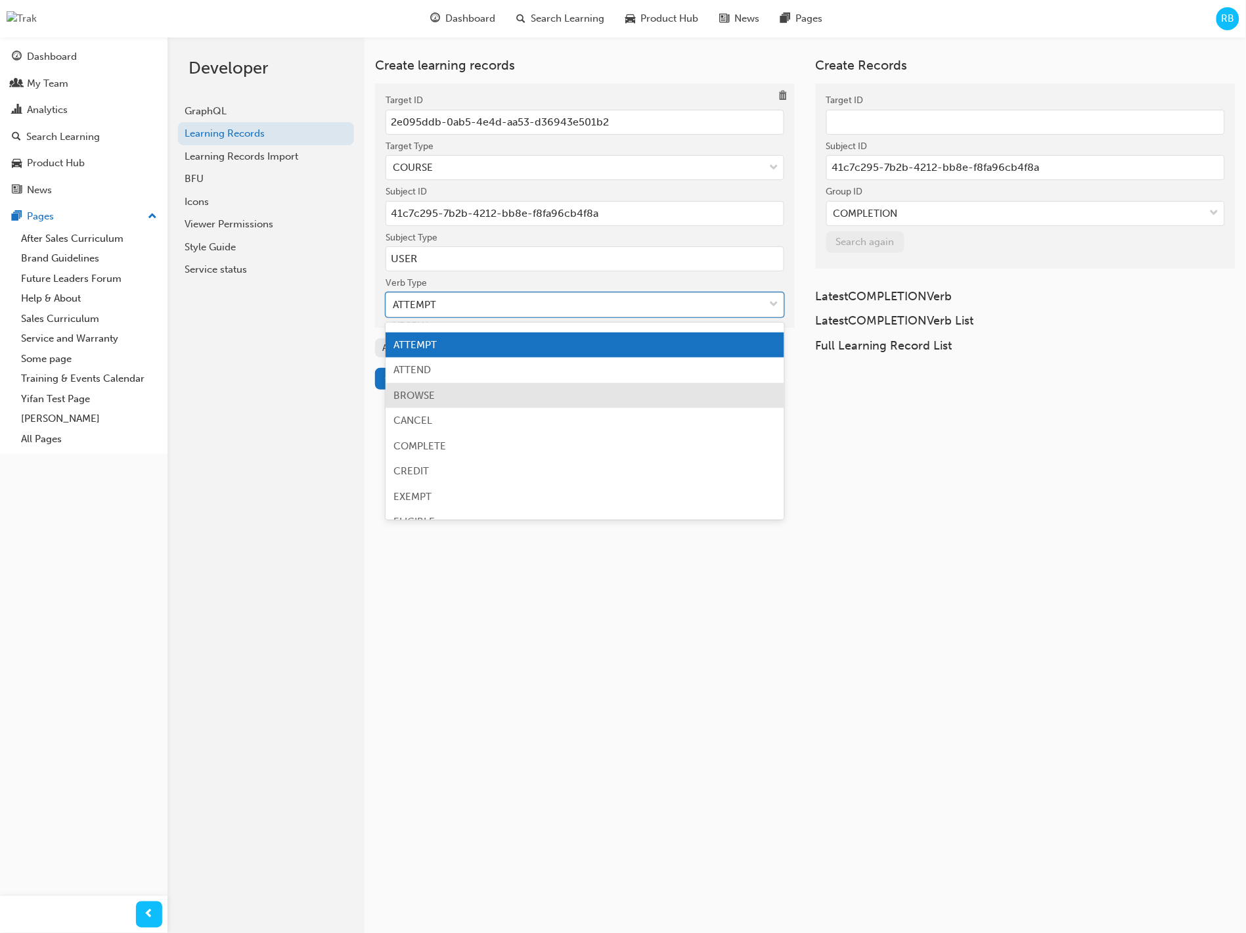
scroll to position [96, 0]
drag, startPoint x: 467, startPoint y: 402, endPoint x: 474, endPoint y: 405, distance: 7.3
click at [467, 402] on div "COMPLETE" at bounding box center [585, 394] width 399 height 26
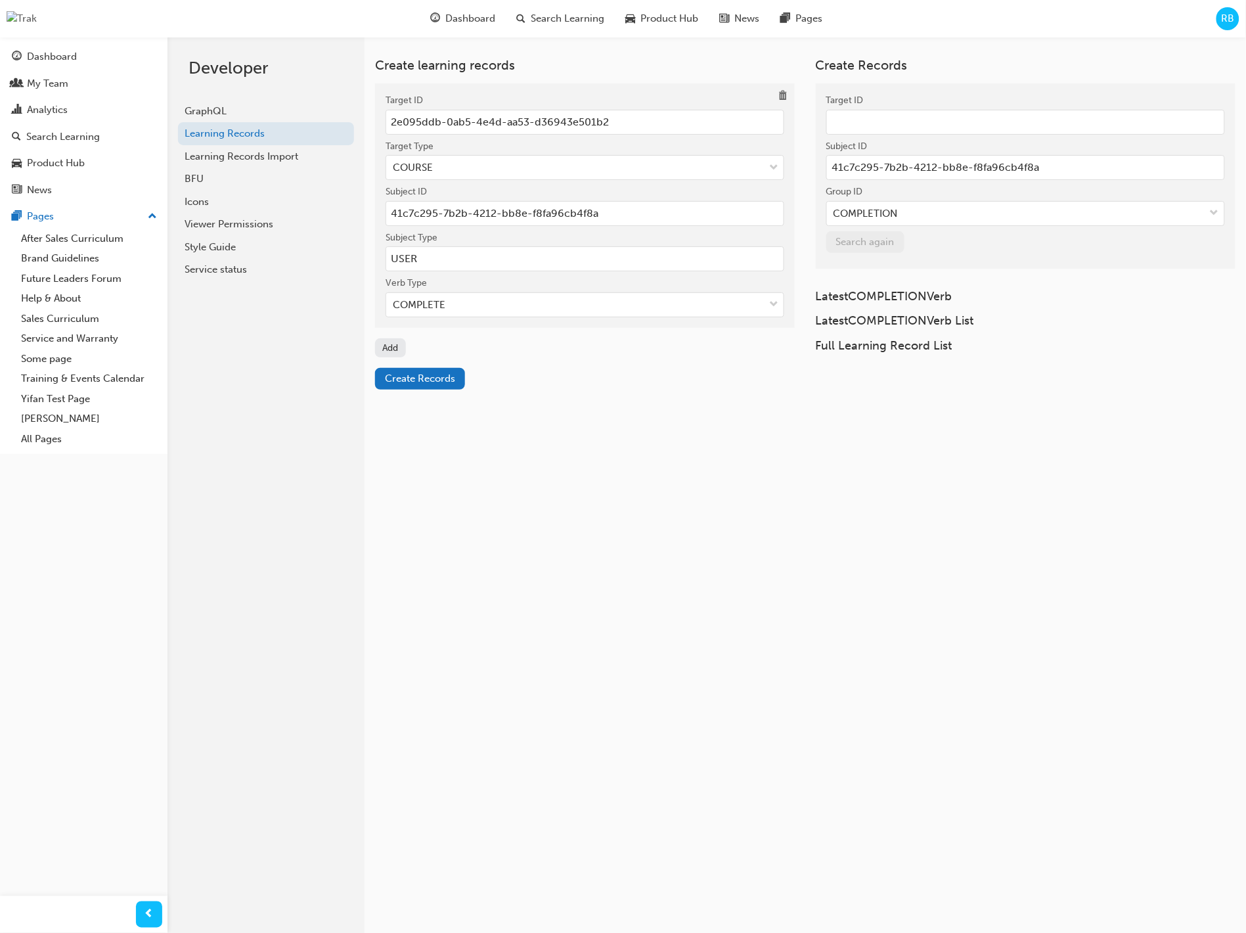
drag, startPoint x: 534, startPoint y: 457, endPoint x: 485, endPoint y: 432, distance: 55.2
click at [534, 457] on div "Create learning records Target ID 2e095ddb-0ab5-4e4d-aa53-d36943e501b2 Target T…" at bounding box center [707, 503] width 1079 height 933
click at [417, 376] on span "Create Records" at bounding box center [420, 379] width 70 height 12
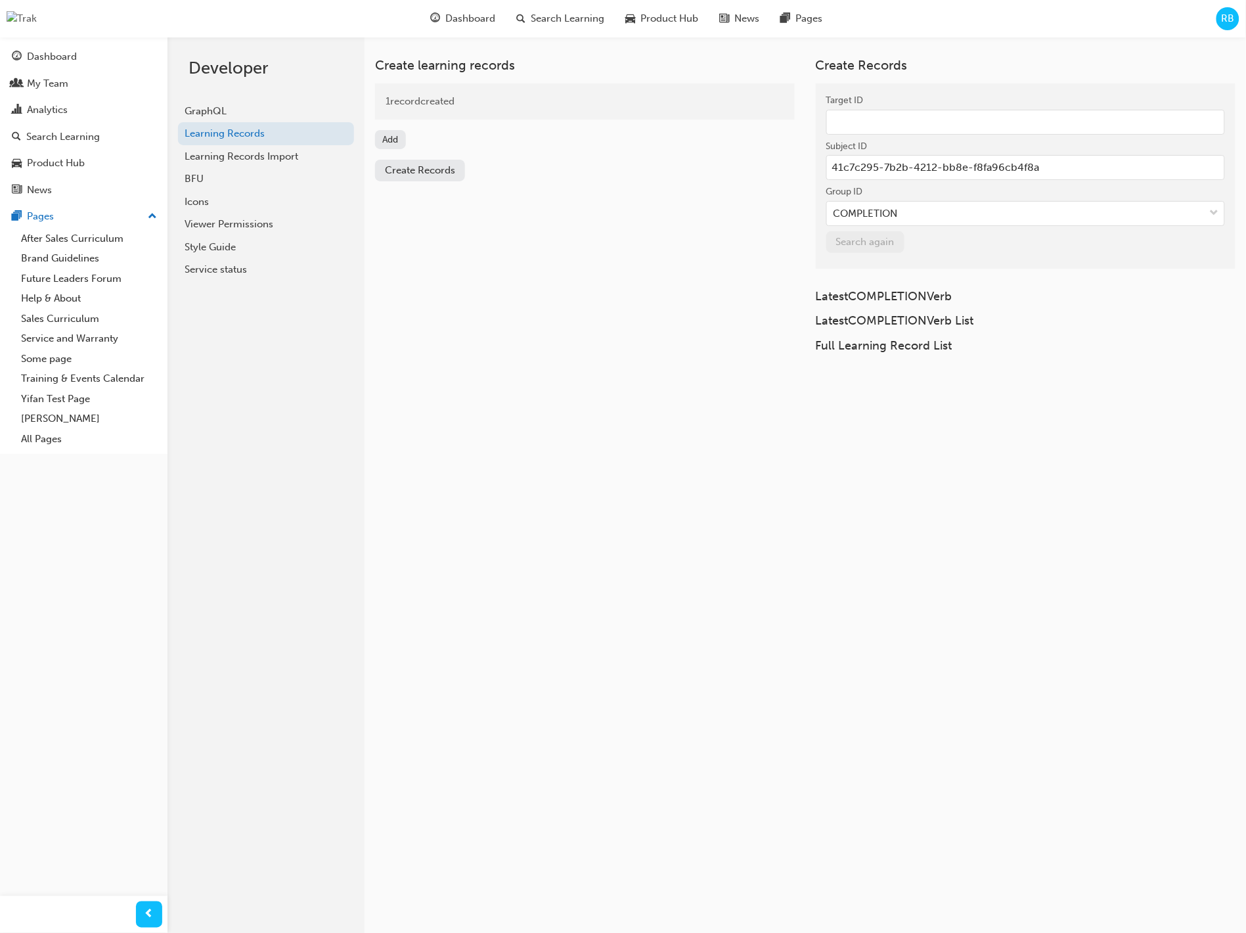
click at [384, 135] on button "Add" at bounding box center [390, 139] width 31 height 19
click at [436, 120] on input "Target ID" at bounding box center [585, 122] width 399 height 25
paste input "ca91d8a3-6843-47ca-bbc4-bf58a9428e67"
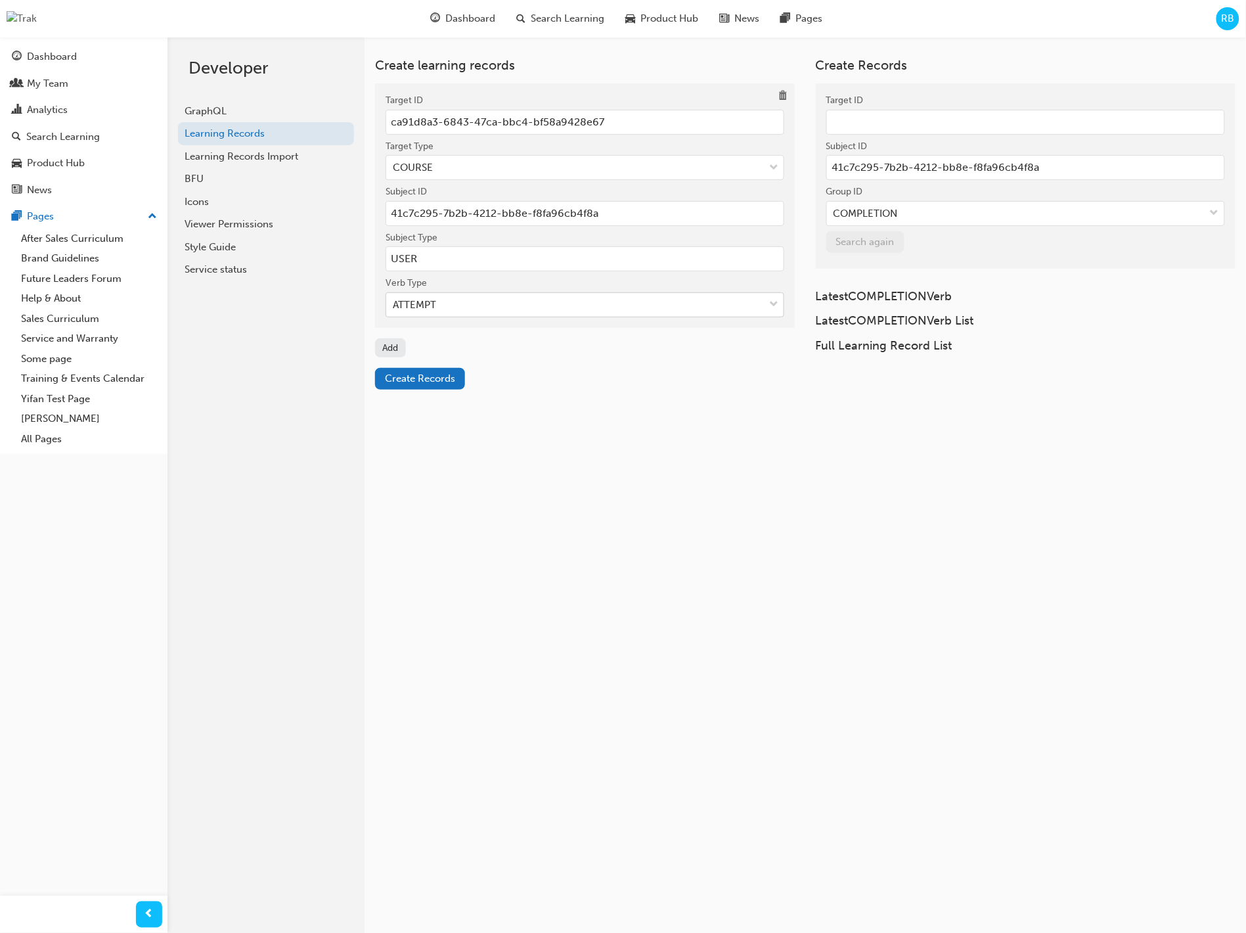
type input "ca91d8a3-6843-47ca-bbc4-bf58a9428e67"
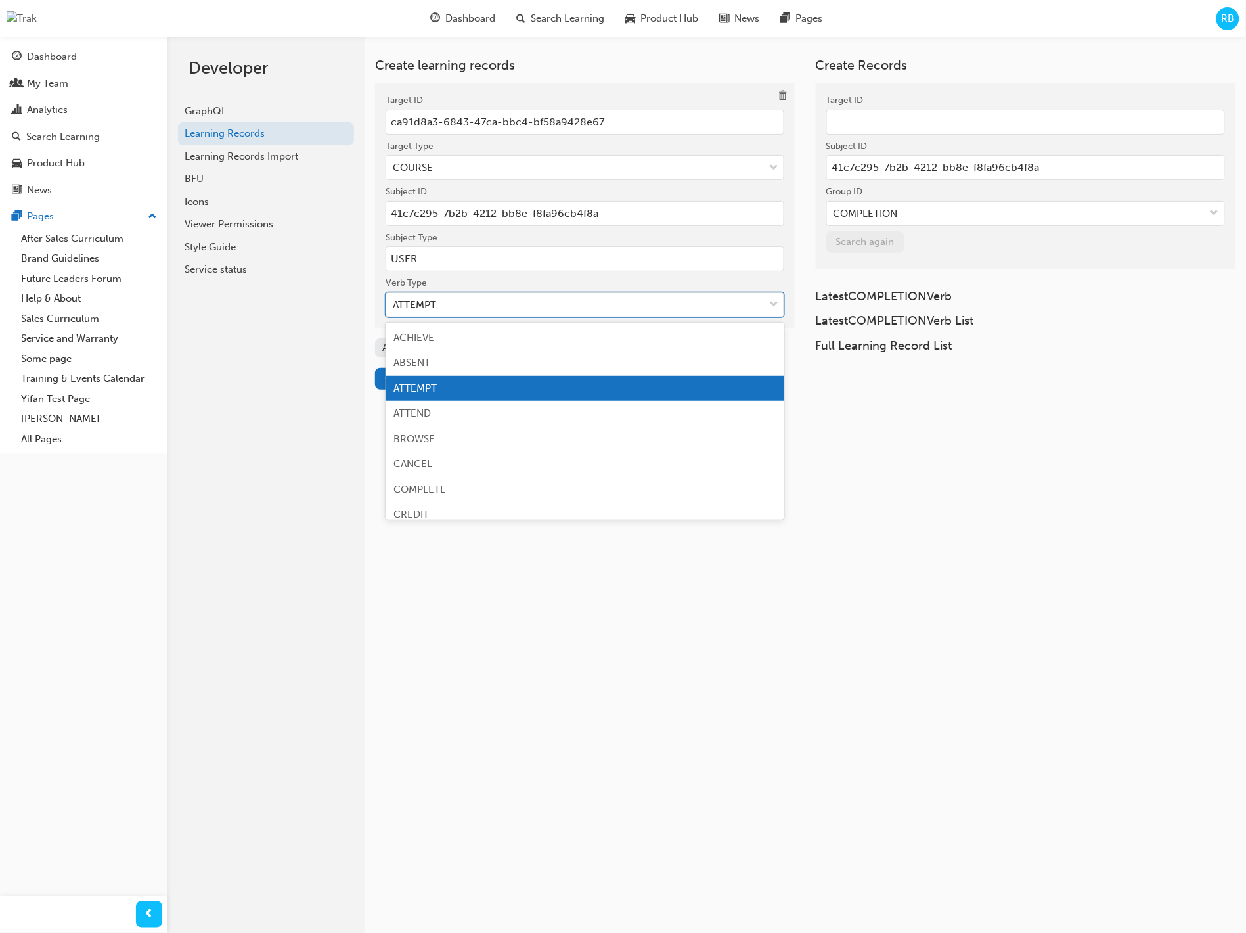
click at [466, 307] on div "ATTEMPT" at bounding box center [575, 305] width 378 height 23
click at [394, 307] on input "Verb Type option ATTEMPT focused, 3 of 19. 19 results available. Use Up and Dow…" at bounding box center [393, 304] width 1 height 11
click at [476, 487] on div "COMPLETE" at bounding box center [585, 490] width 399 height 26
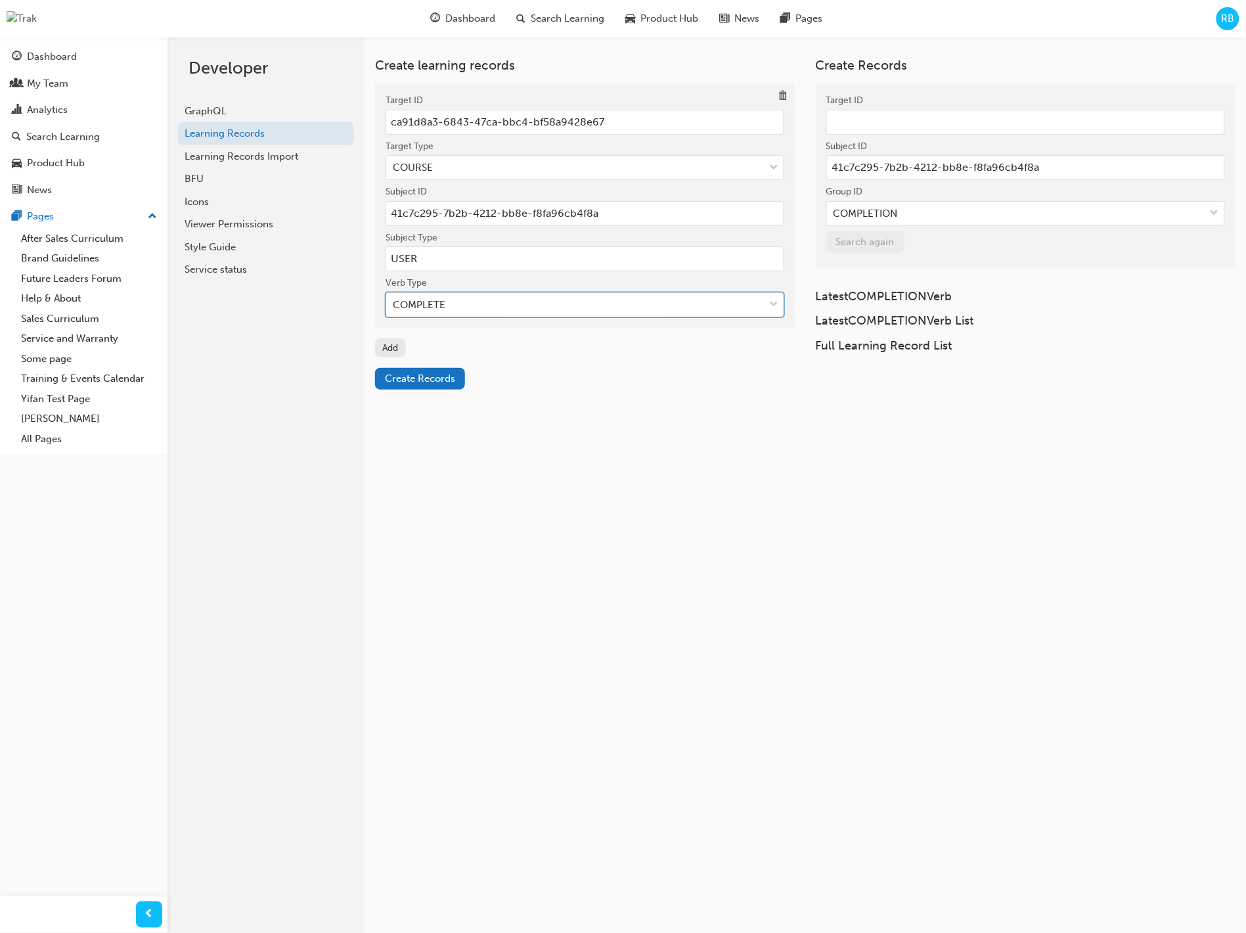
drag, startPoint x: 502, startPoint y: 471, endPoint x: 480, endPoint y: 456, distance: 27.0
click at [501, 470] on div "Create learning records Target ID ca91d8a3-6843-47ca-bbc4-bf58a9428e67 Target T…" at bounding box center [707, 503] width 1079 height 933
click at [424, 373] on span "Create Records" at bounding box center [420, 379] width 70 height 12
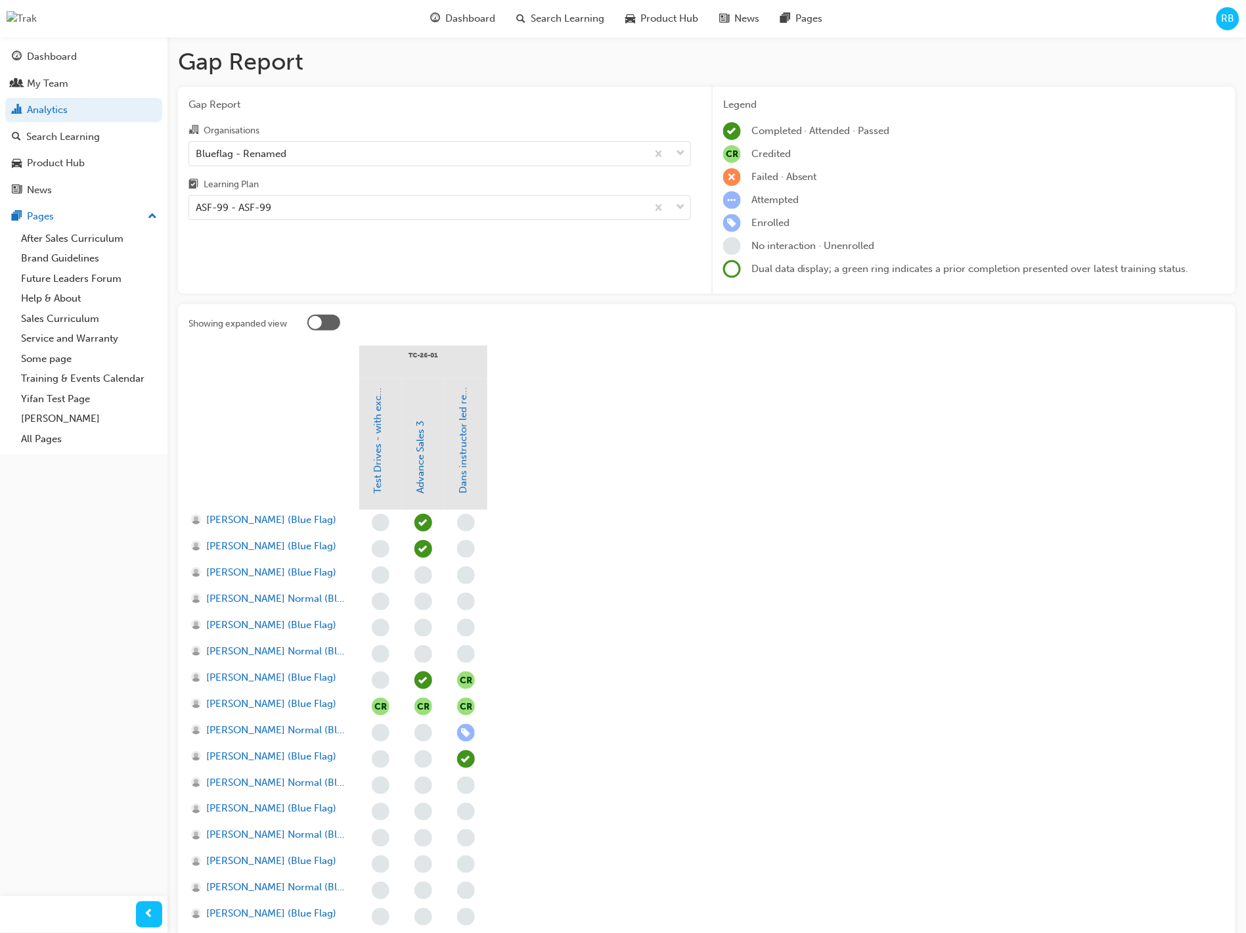
click at [328, 325] on div at bounding box center [323, 323] width 33 height 16
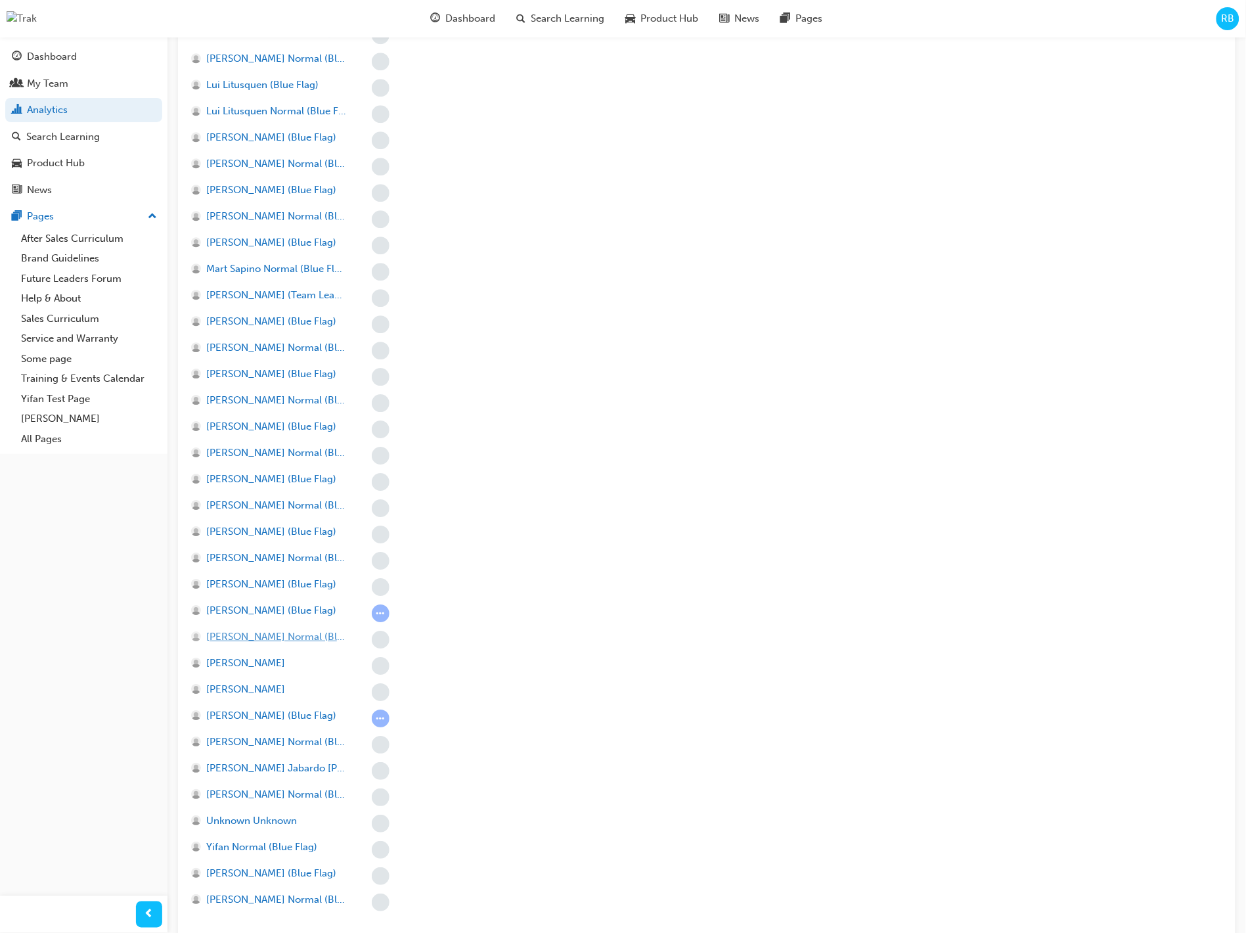
scroll to position [1072, 0]
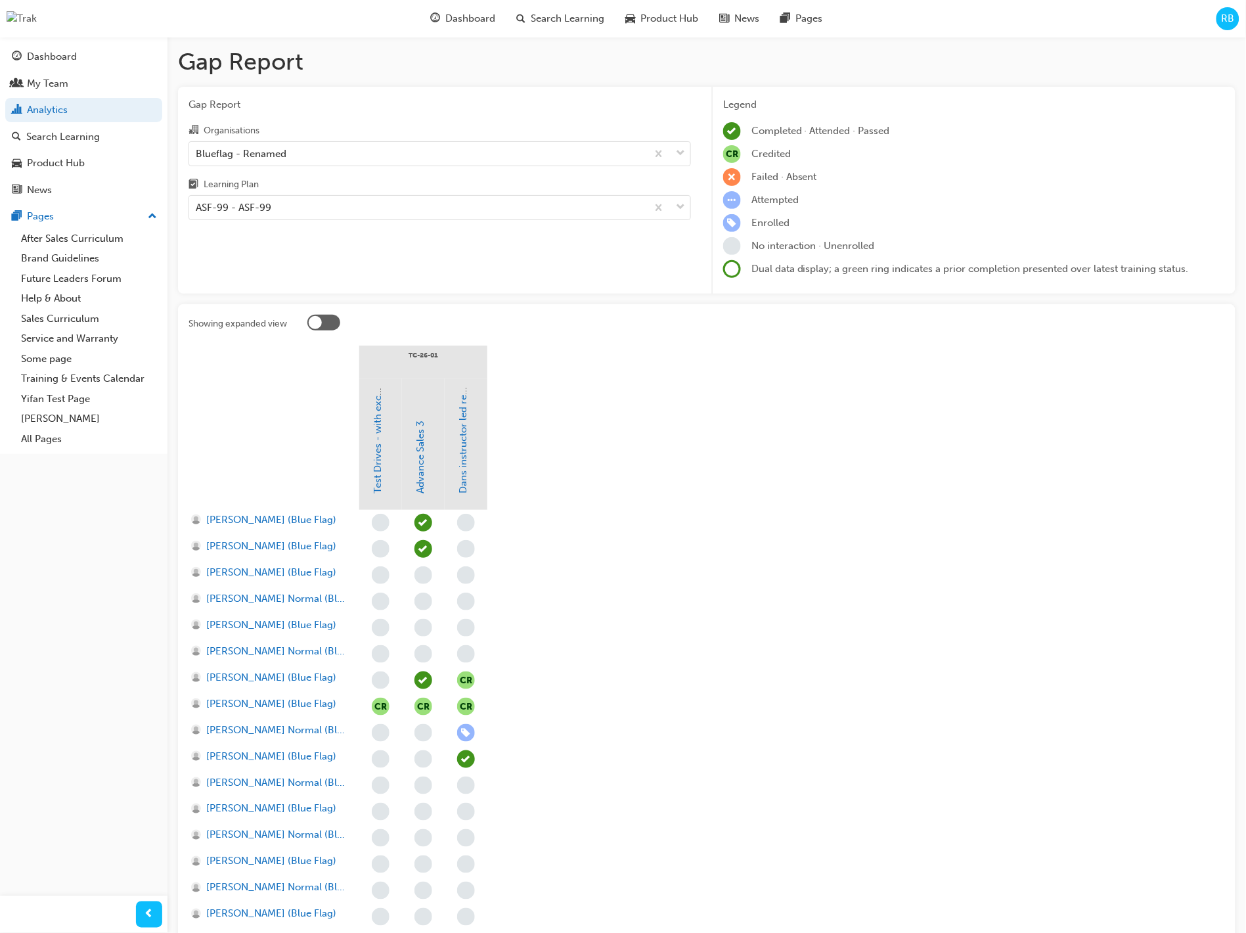
click at [331, 317] on div at bounding box center [323, 323] width 33 height 16
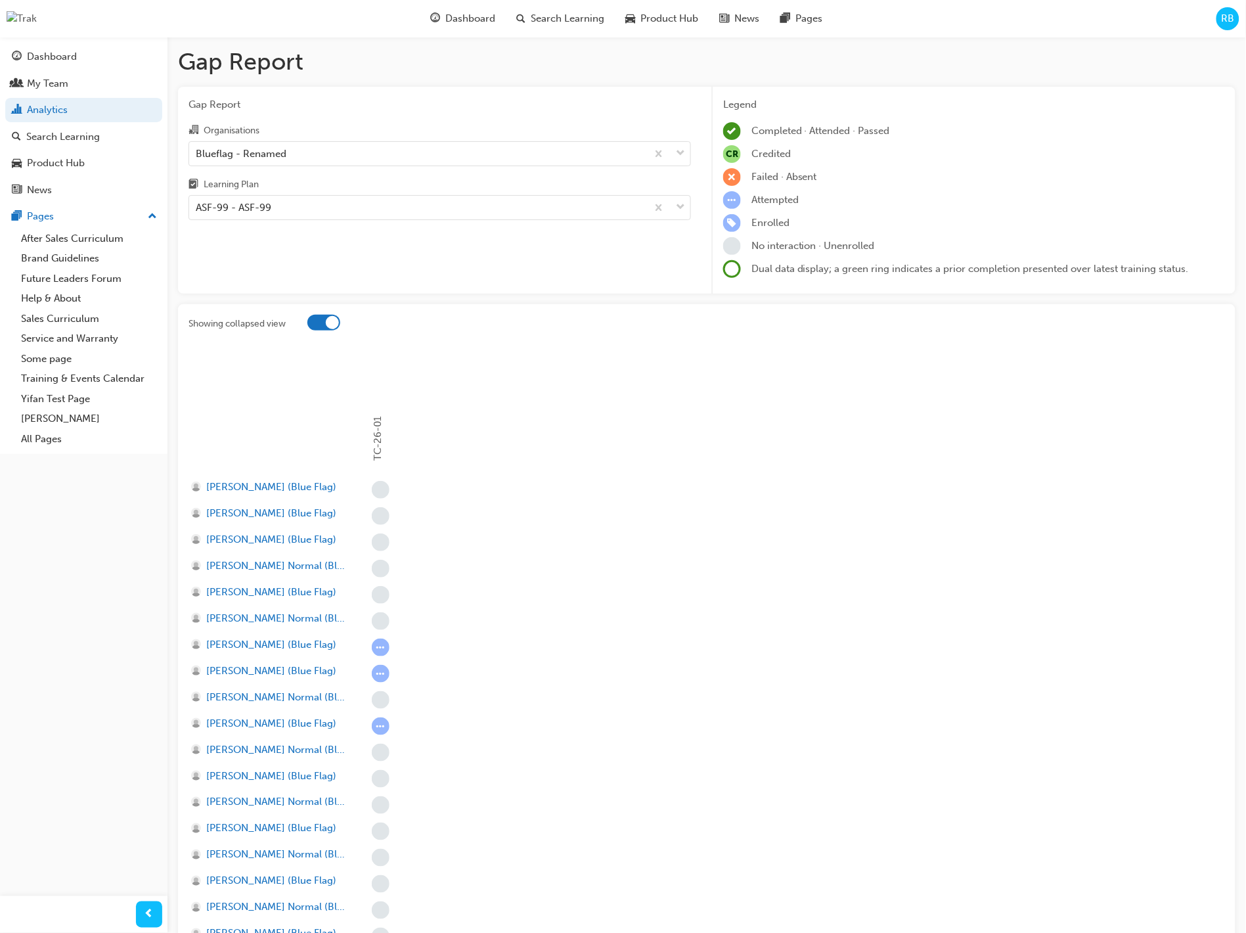
scroll to position [3, 0]
click at [320, 323] on div at bounding box center [323, 319] width 33 height 16
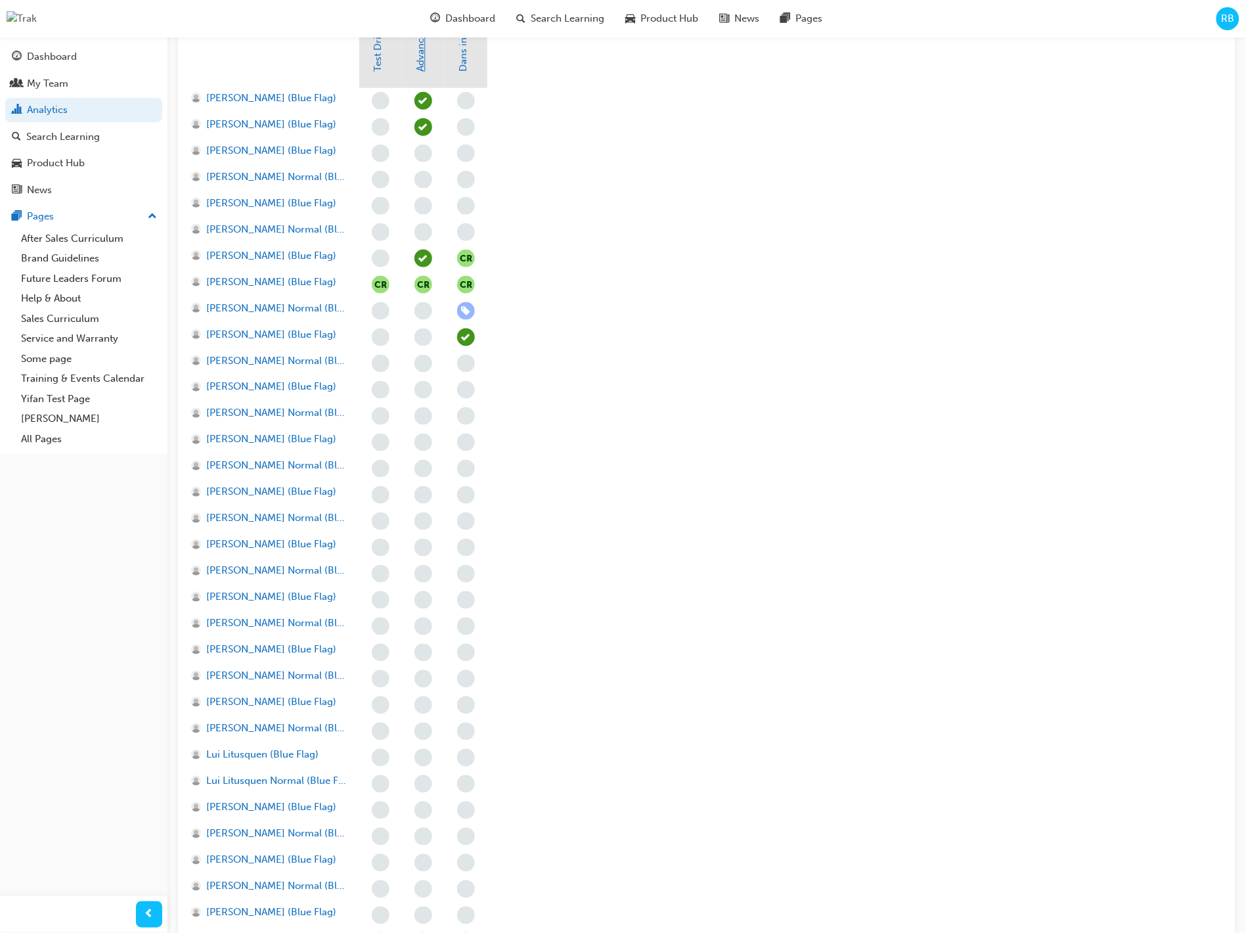
scroll to position [0, 0]
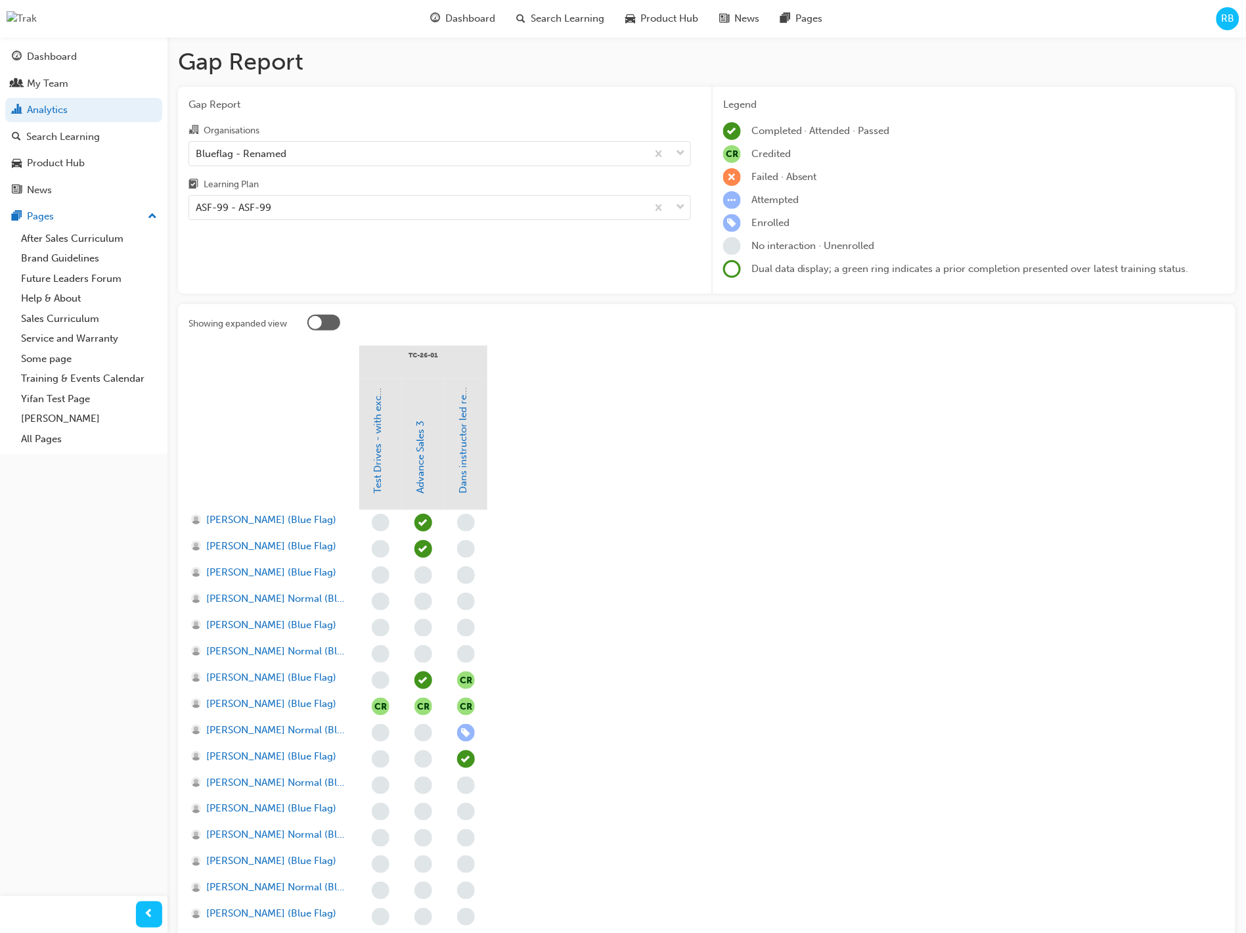
click at [332, 322] on div at bounding box center [323, 323] width 33 height 16
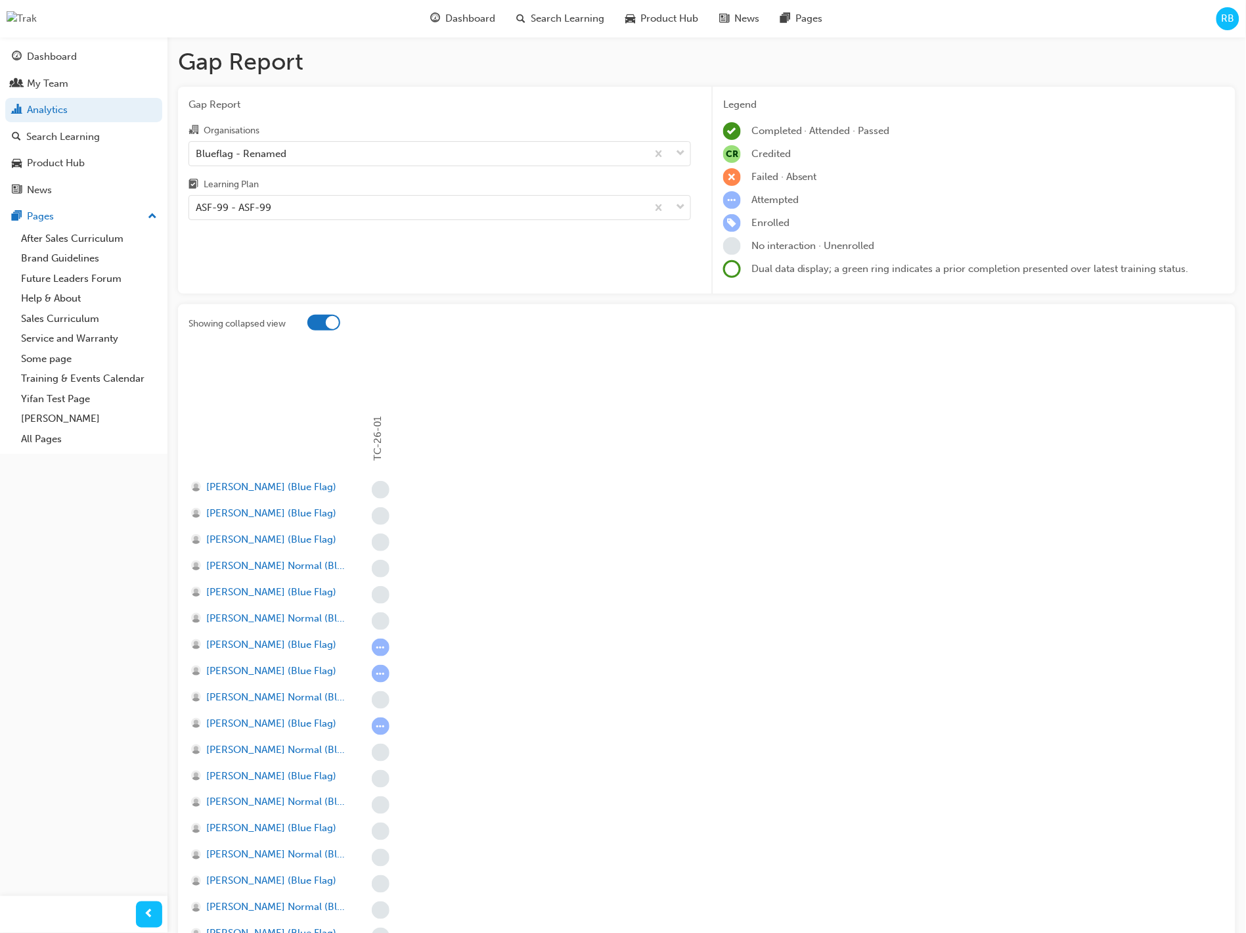
click at [314, 325] on div at bounding box center [323, 323] width 33 height 16
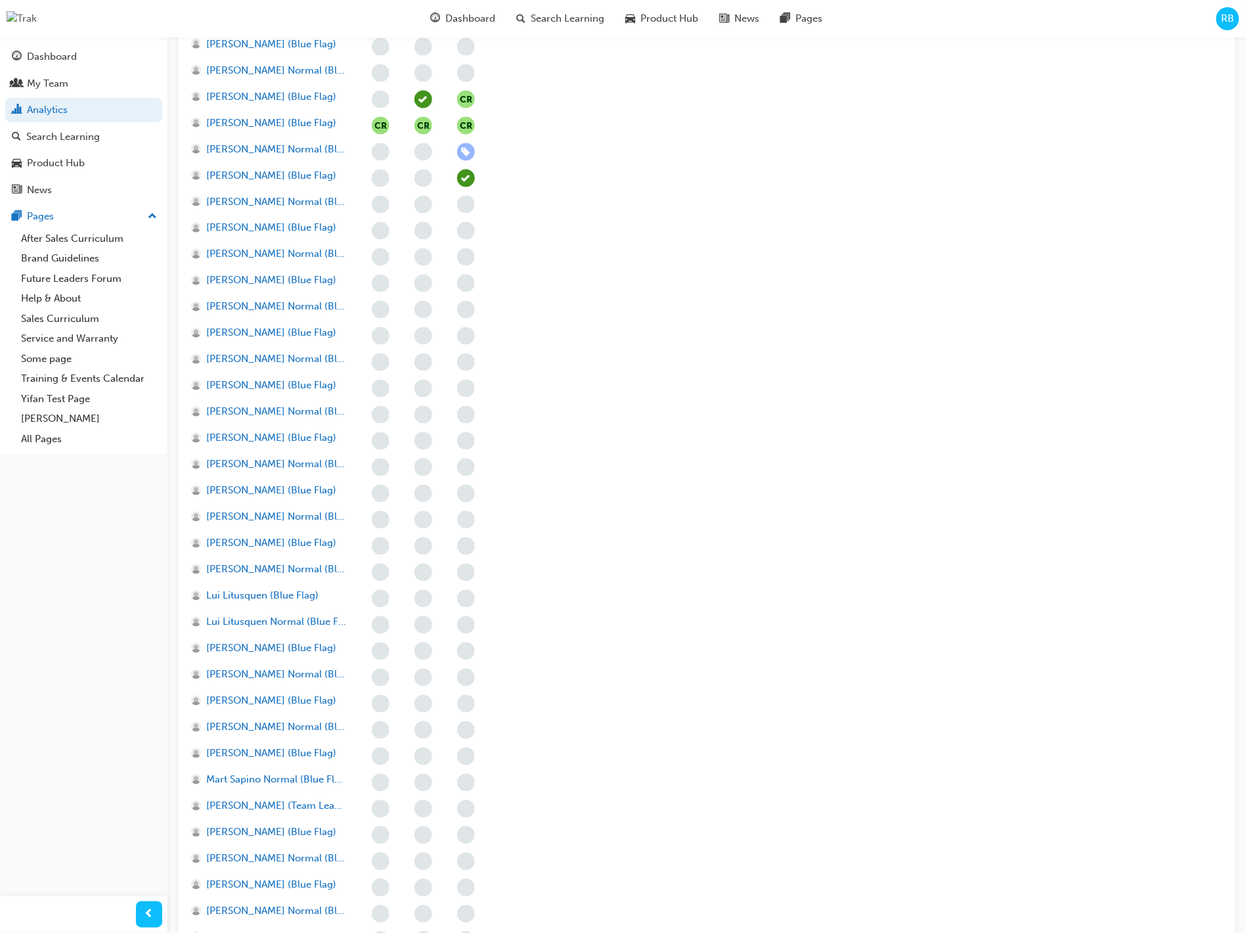
scroll to position [583, 0]
